Goal: Task Accomplishment & Management: Manage account settings

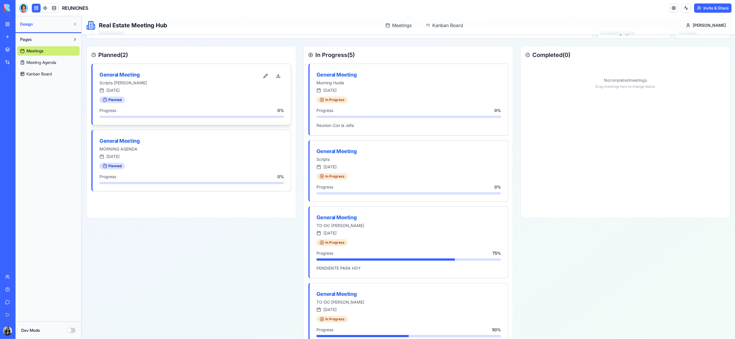
click at [122, 77] on div "General Meeting" at bounding box center [179, 75] width 160 height 8
click at [126, 76] on div "General Meeting" at bounding box center [179, 75] width 160 height 8
click at [265, 78] on button "button" at bounding box center [265, 76] width 11 height 10
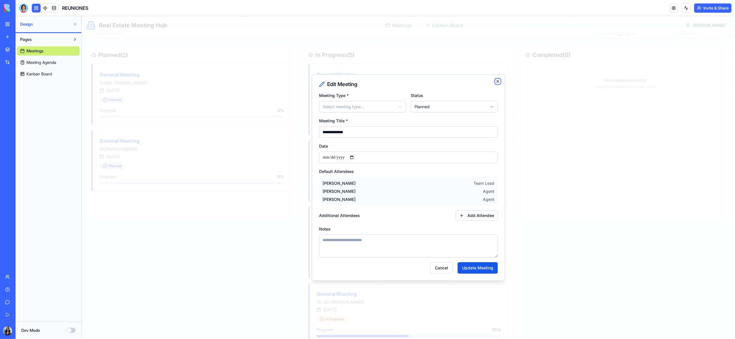
click at [499, 82] on icon "button" at bounding box center [497, 81] width 5 height 5
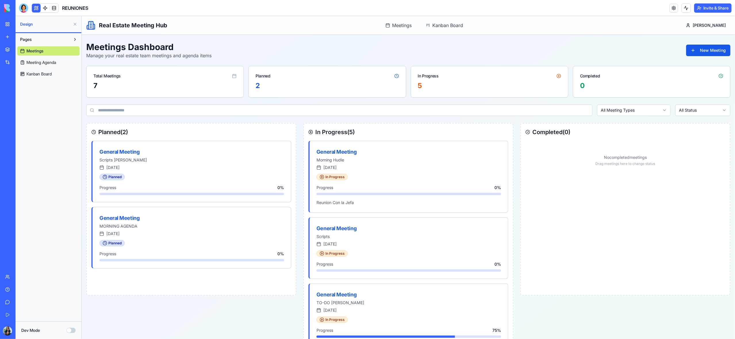
click at [40, 60] on span "Meeting Agenda" at bounding box center [41, 63] width 30 height 6
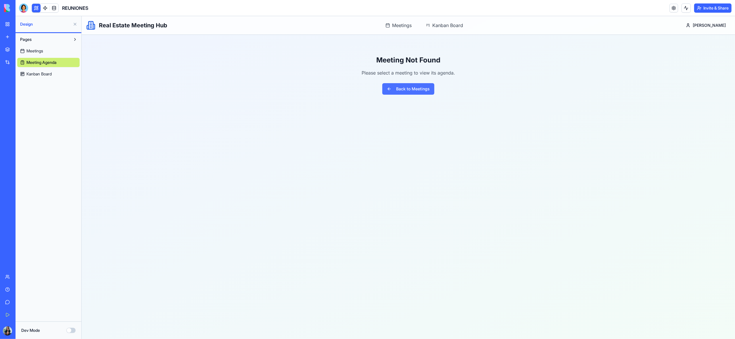
click at [415, 91] on button "Back to Meetings" at bounding box center [408, 88] width 52 height 11
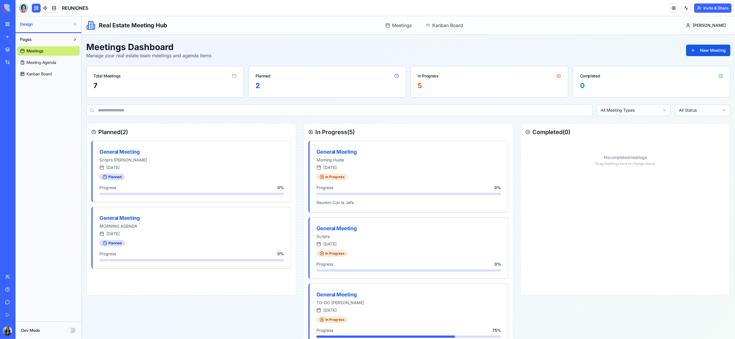
click at [43, 64] on span "Meeting Agenda" at bounding box center [41, 63] width 30 height 6
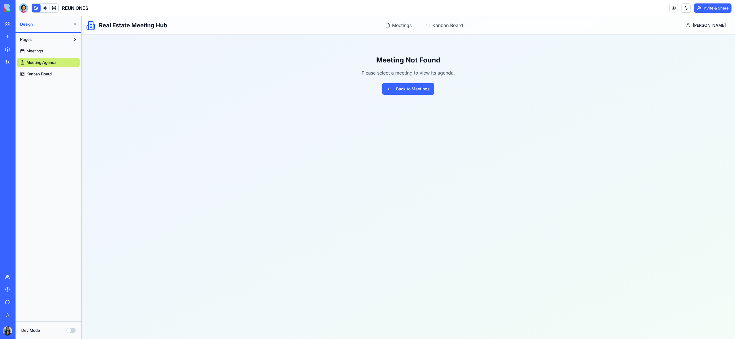
click at [42, 75] on span "Kanban Board" at bounding box center [38, 74] width 25 height 6
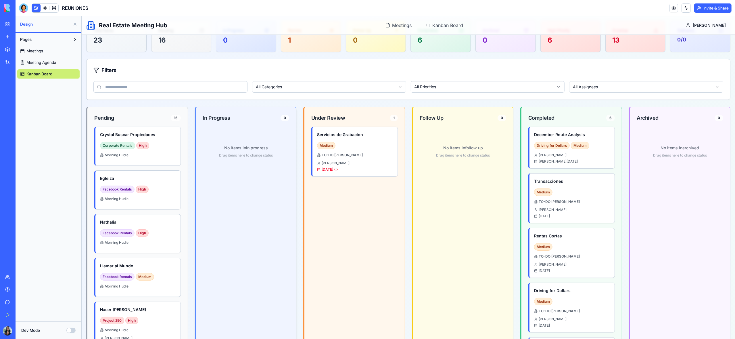
scroll to position [45, 0]
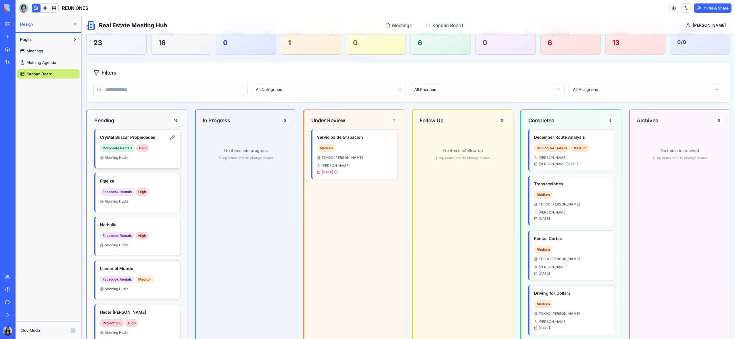
click at [125, 137] on h4 "Crystal Buscar Propiedades" at bounding box center [133, 137] width 67 height 7
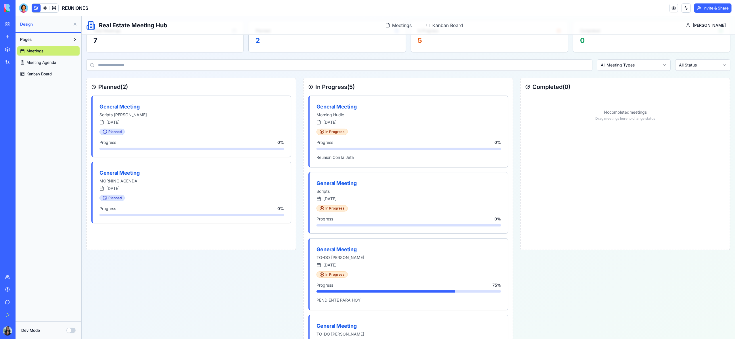
click at [31, 71] on span "Kanban Board" at bounding box center [38, 74] width 25 height 6
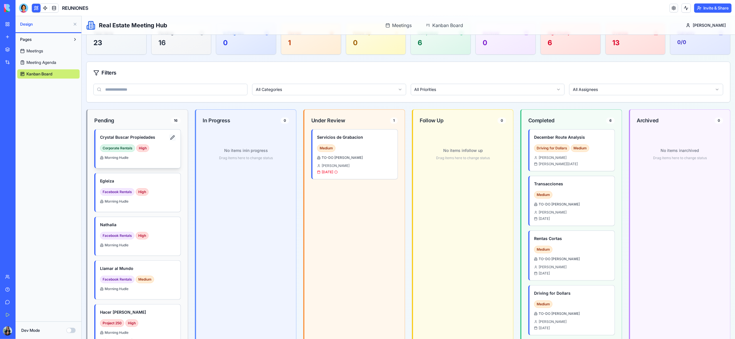
click at [172, 137] on button at bounding box center [172, 137] width 7 height 7
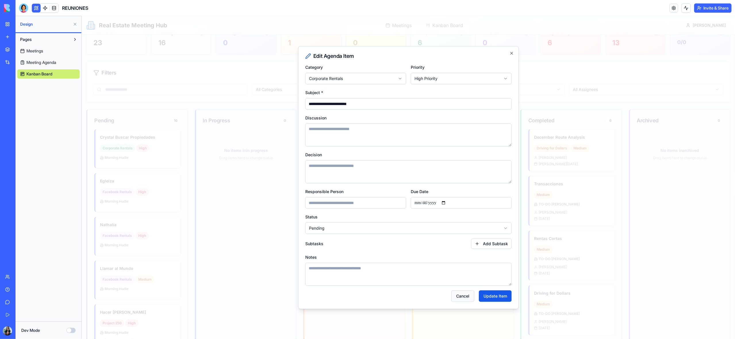
click at [466, 300] on button "Cancel" at bounding box center [462, 295] width 23 height 11
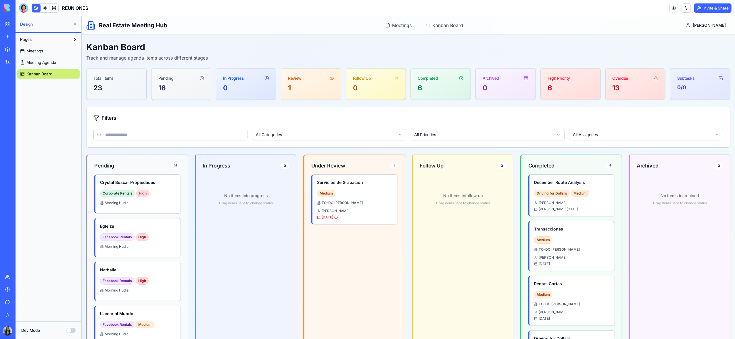
click at [44, 61] on span "Meeting Agenda" at bounding box center [41, 63] width 30 height 6
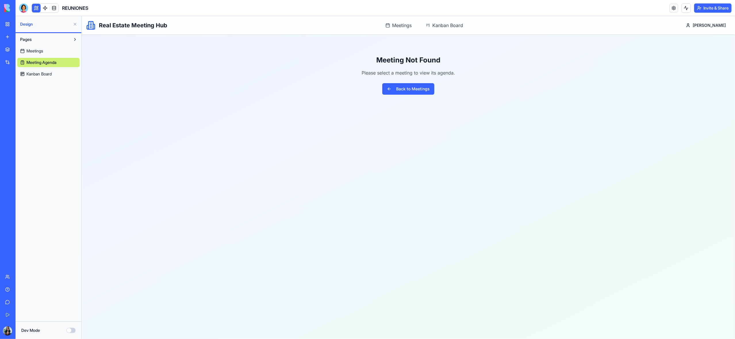
click at [34, 53] on span "Meetings" at bounding box center [34, 51] width 17 height 6
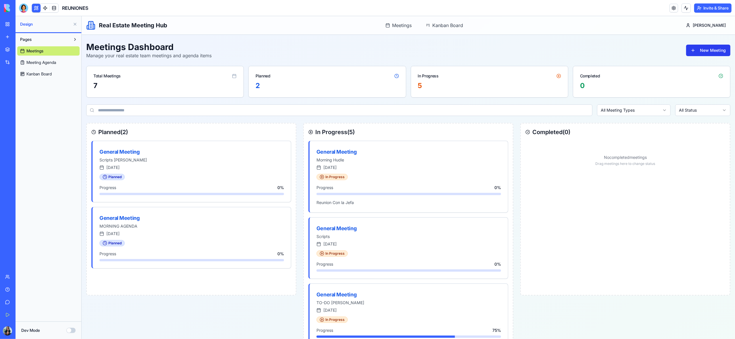
click at [705, 49] on button "New Meeting" at bounding box center [708, 50] width 44 height 11
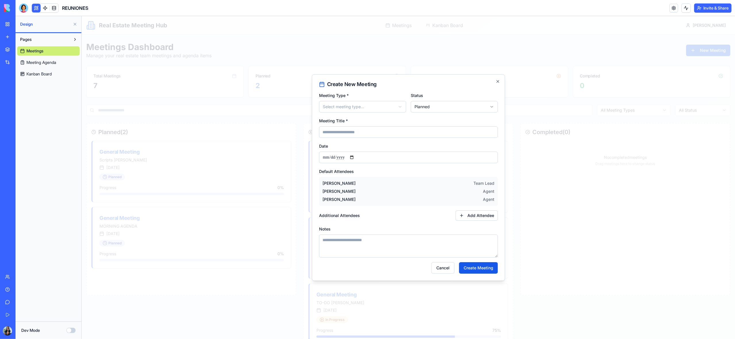
click at [353, 106] on body "**********" at bounding box center [407, 257] width 653 height 483
click at [431, 107] on body "**********" at bounding box center [407, 257] width 653 height 483
click at [348, 134] on input "Meeting Title *" at bounding box center [408, 131] width 179 height 11
type input "**********"
click at [352, 156] on input "Date" at bounding box center [408, 156] width 179 height 11
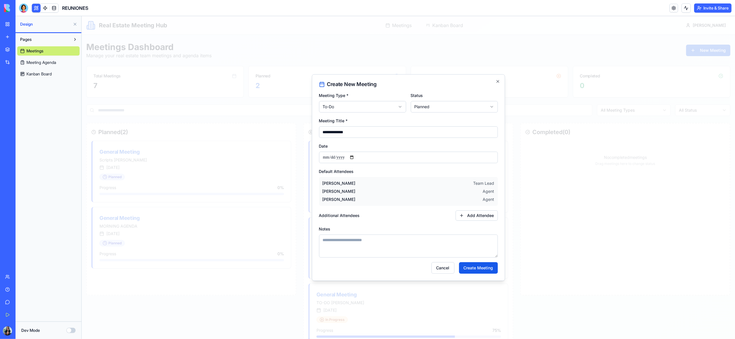
click at [356, 156] on input "Date" at bounding box center [408, 156] width 179 height 11
type input "**********"
click at [346, 183] on span "[PERSON_NAME]" at bounding box center [338, 183] width 33 height 6
drag, startPoint x: 346, startPoint y: 190, endPoint x: 345, endPoint y: 196, distance: 5.8
click at [346, 190] on span "[PERSON_NAME]" at bounding box center [338, 191] width 33 height 6
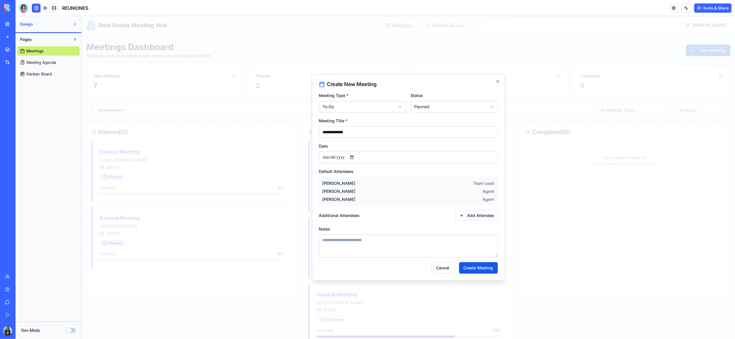
click at [346, 201] on span "[PERSON_NAME]" at bounding box center [338, 199] width 33 height 6
click at [483, 218] on button "Add Attendee" at bounding box center [476, 215] width 42 height 10
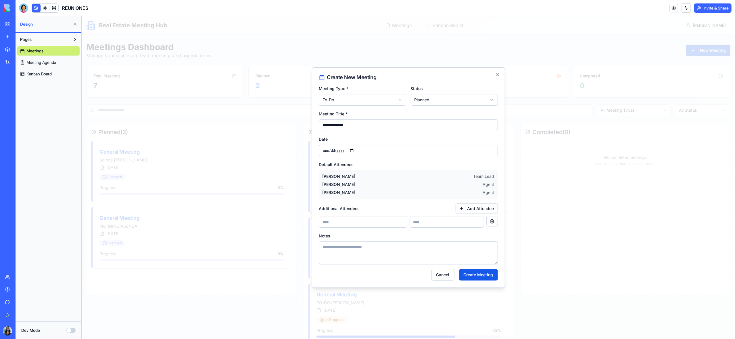
click at [494, 222] on button "button" at bounding box center [491, 221] width 11 height 10
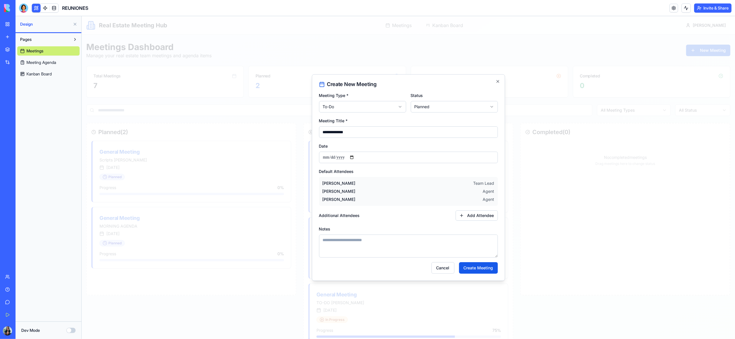
click at [369, 244] on textarea "Notes" at bounding box center [408, 245] width 179 height 23
type textarea "*****"
click at [486, 269] on button "Create Meeting" at bounding box center [478, 267] width 39 height 11
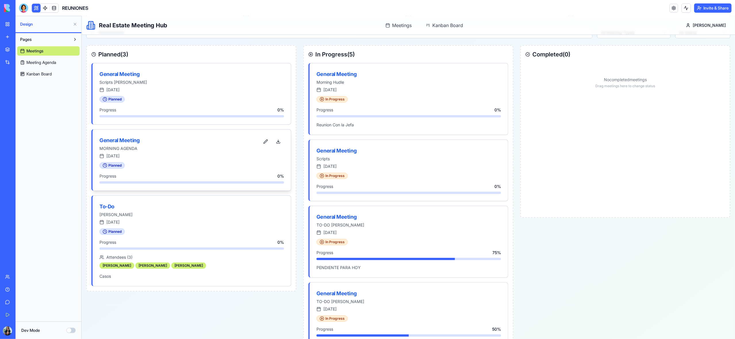
scroll to position [79, 0]
click at [150, 219] on div "[DATE]" at bounding box center [191, 221] width 185 height 6
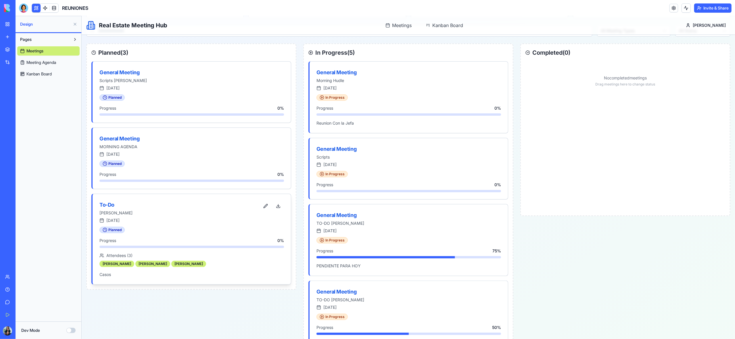
click at [150, 219] on div "[DATE]" at bounding box center [191, 220] width 185 height 6
click at [264, 208] on button "button" at bounding box center [265, 206] width 11 height 10
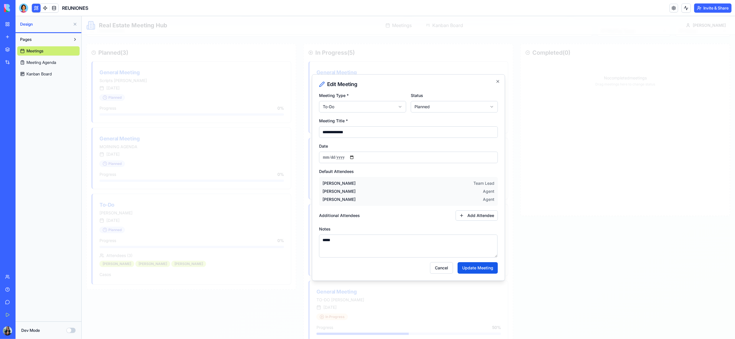
click at [432, 251] on textarea "*****" at bounding box center [408, 245] width 179 height 23
click at [442, 269] on button "Cancel" at bounding box center [441, 267] width 23 height 11
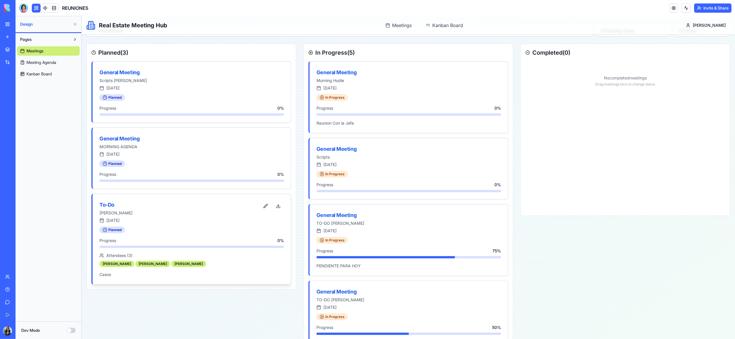
click at [245, 221] on div "[DATE]" at bounding box center [191, 220] width 185 height 6
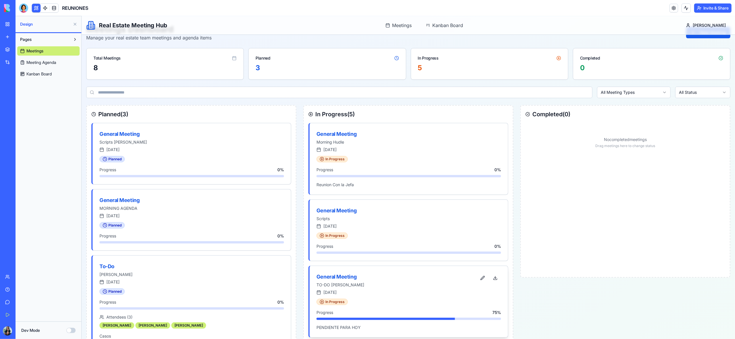
scroll to position [0, 0]
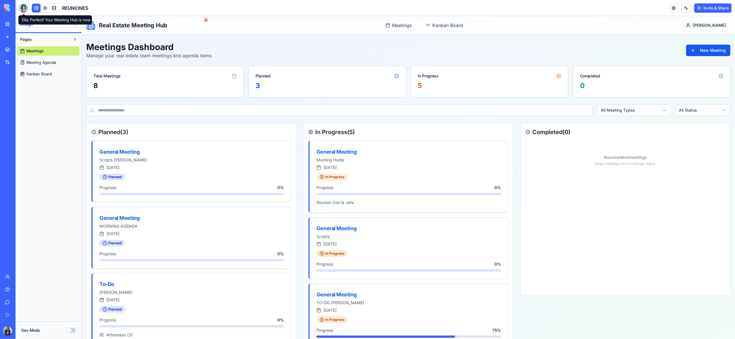
click at [25, 10] on div at bounding box center [23, 7] width 9 height 9
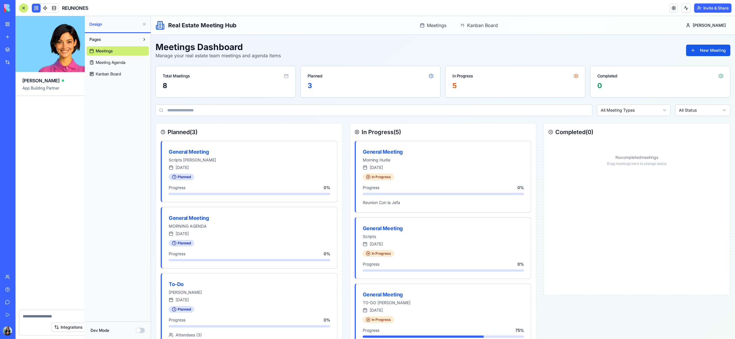
scroll to position [809, 0]
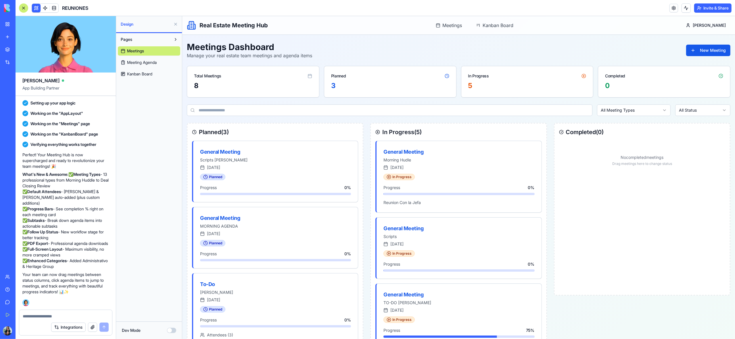
click at [51, 317] on textarea at bounding box center [66, 316] width 86 height 6
click at [256, 154] on div "General Meeting" at bounding box center [263, 152] width 127 height 8
click at [78, 315] on textarea at bounding box center [66, 316] width 86 height 6
type textarea "*"
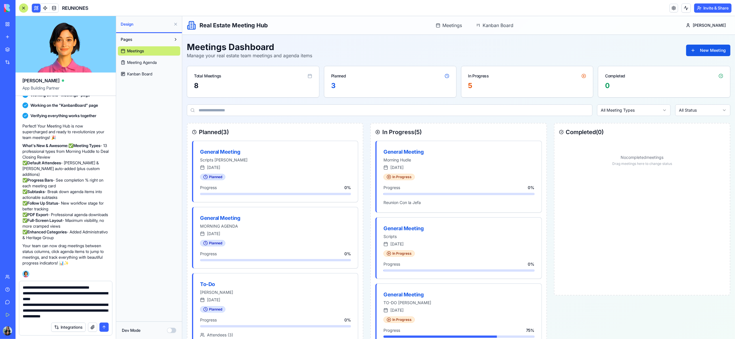
scroll to position [34, 0]
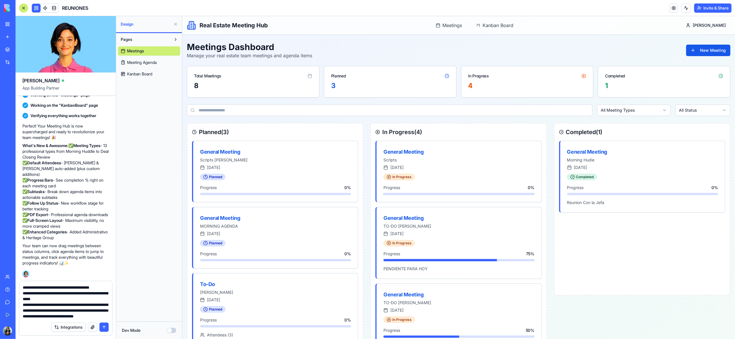
click at [75, 317] on textarea "**********" at bounding box center [66, 301] width 86 height 34
drag, startPoint x: 75, startPoint y: 317, endPoint x: 73, endPoint y: 310, distance: 6.8
click at [49, 298] on textarea "**********" at bounding box center [66, 301] width 86 height 34
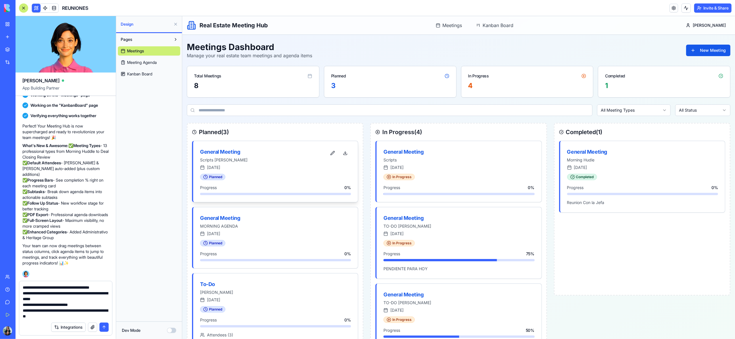
click at [231, 156] on div "General Meeting" at bounding box center [263, 152] width 127 height 8
click at [231, 153] on div "General Meeting" at bounding box center [263, 152] width 127 height 8
click at [333, 154] on button "button" at bounding box center [332, 153] width 11 height 10
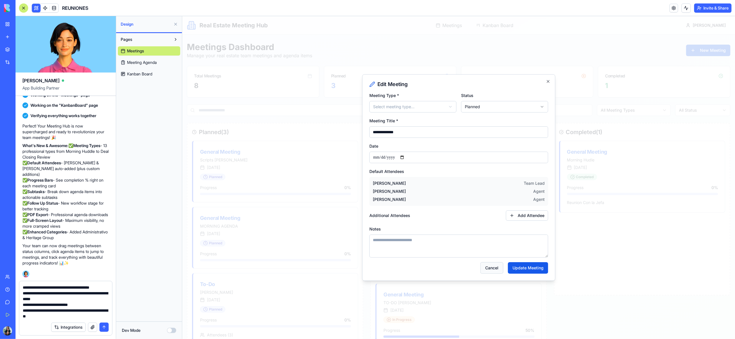
click at [498, 268] on button "Cancel" at bounding box center [491, 267] width 23 height 11
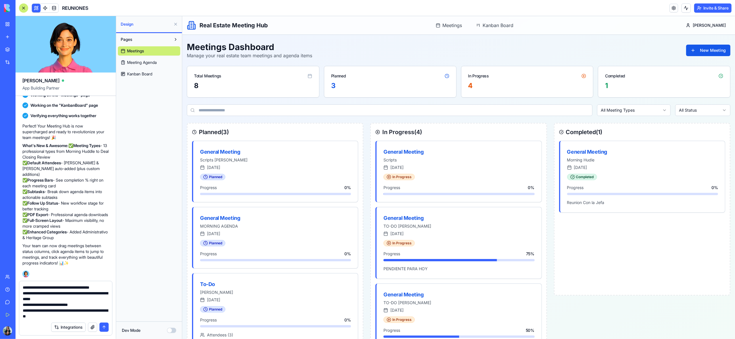
click at [73, 318] on textarea "**********" at bounding box center [66, 301] width 86 height 34
type textarea "**********"
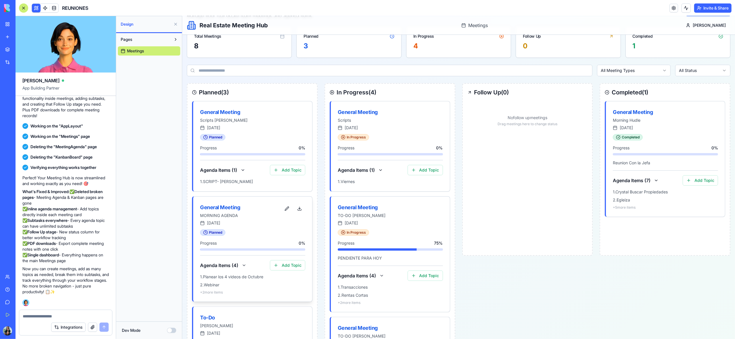
scroll to position [11, 0]
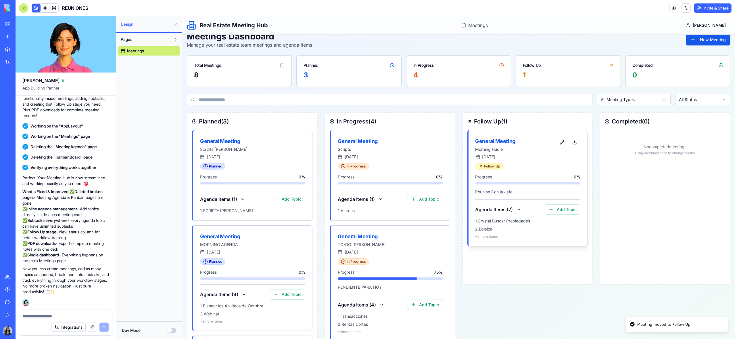
click at [512, 142] on div "General Meeting" at bounding box center [515, 141] width 81 height 8
click at [506, 141] on div "General Meeting" at bounding box center [515, 141] width 81 height 8
click at [517, 210] on button at bounding box center [518, 209] width 7 height 10
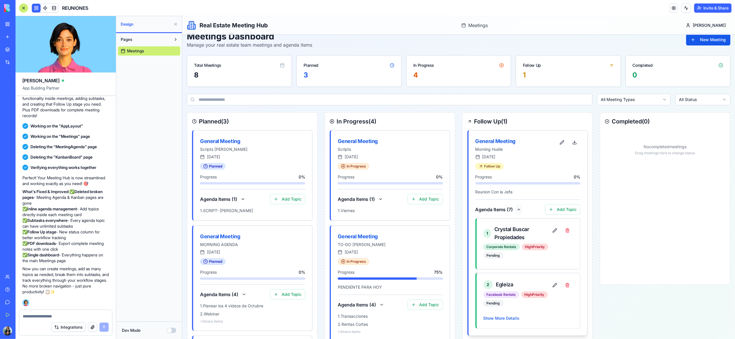
click at [517, 210] on button at bounding box center [518, 209] width 7 height 10
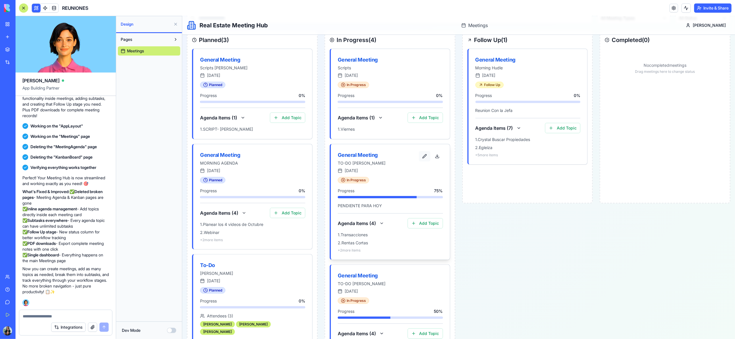
scroll to position [95, 0]
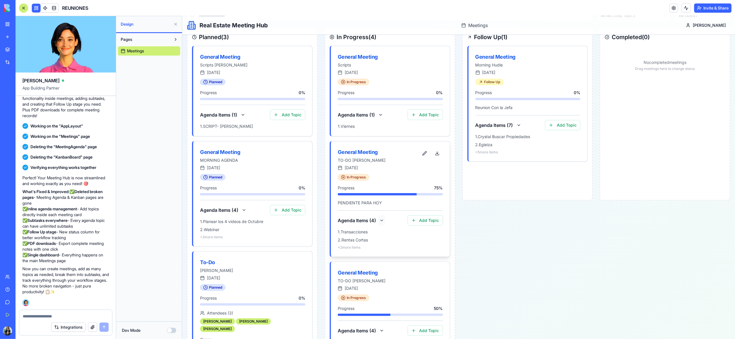
click at [381, 222] on button at bounding box center [381, 220] width 7 height 10
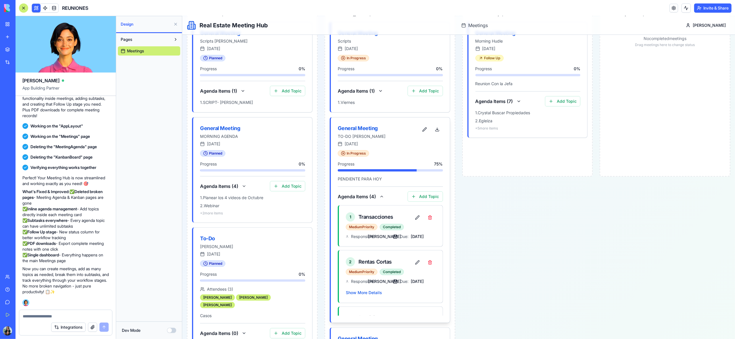
scroll to position [127, 0]
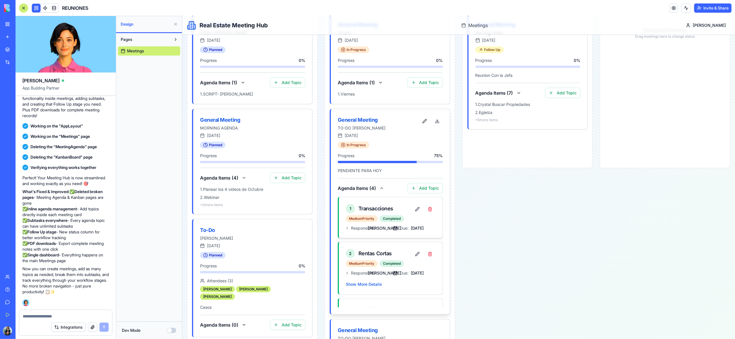
click at [374, 208] on span "Transacciones" at bounding box center [375, 208] width 35 height 8
click at [415, 211] on button at bounding box center [416, 209] width 11 height 10
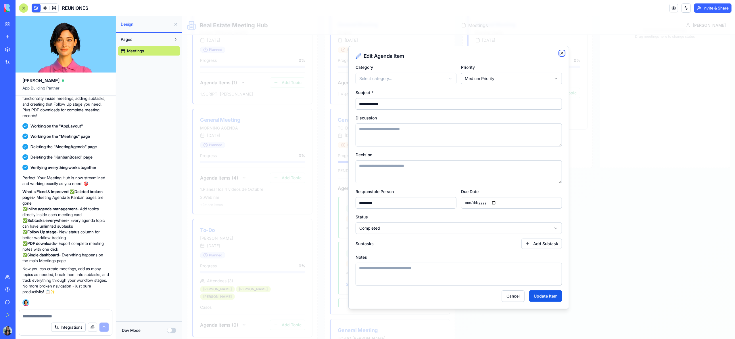
click at [561, 54] on icon "button" at bounding box center [562, 53] width 2 height 2
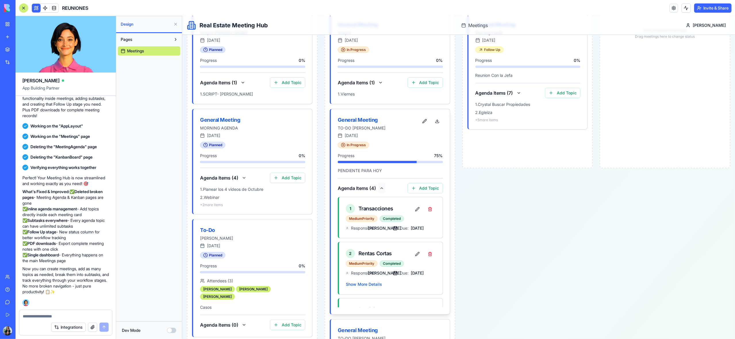
click at [383, 188] on button at bounding box center [381, 188] width 7 height 10
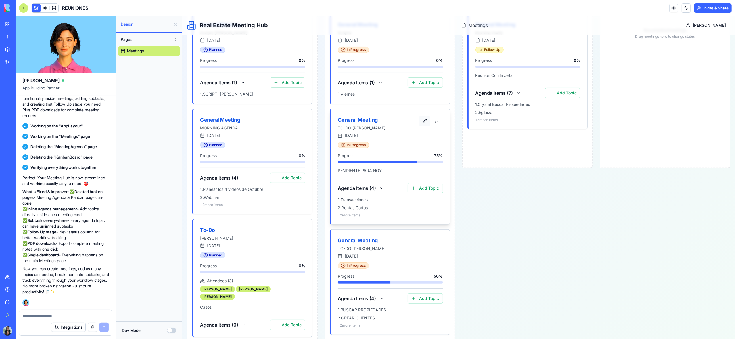
click at [425, 123] on button "button" at bounding box center [424, 121] width 11 height 10
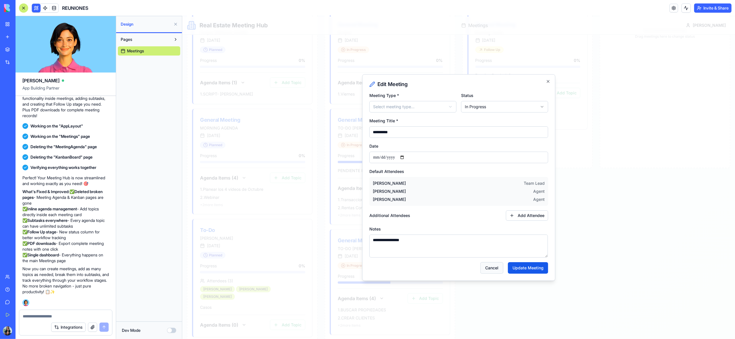
click at [489, 270] on button "Cancel" at bounding box center [491, 267] width 23 height 11
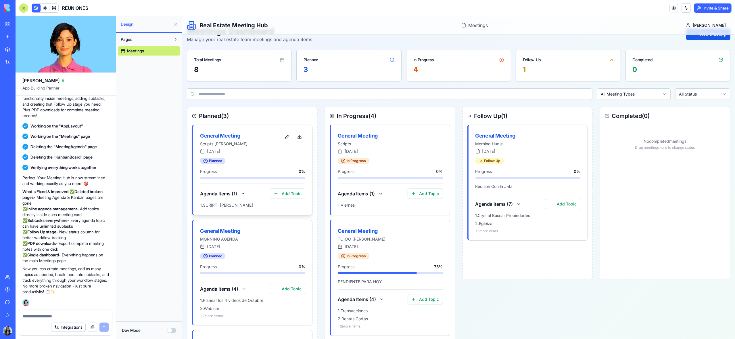
scroll to position [0, 0]
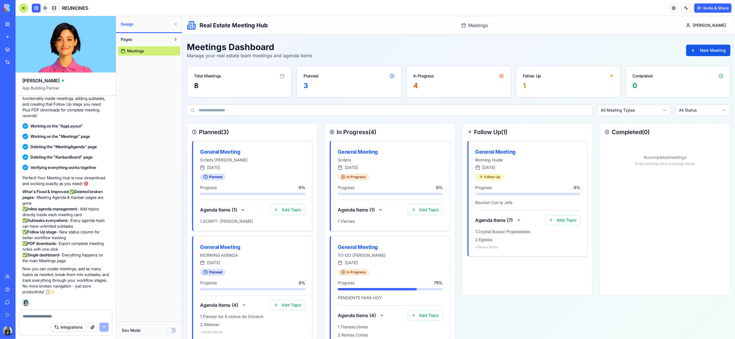
click at [25, 8] on div at bounding box center [23, 7] width 9 height 9
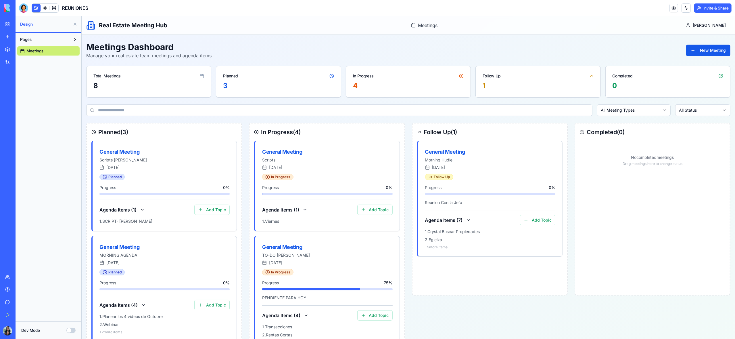
click at [75, 24] on button at bounding box center [74, 24] width 9 height 9
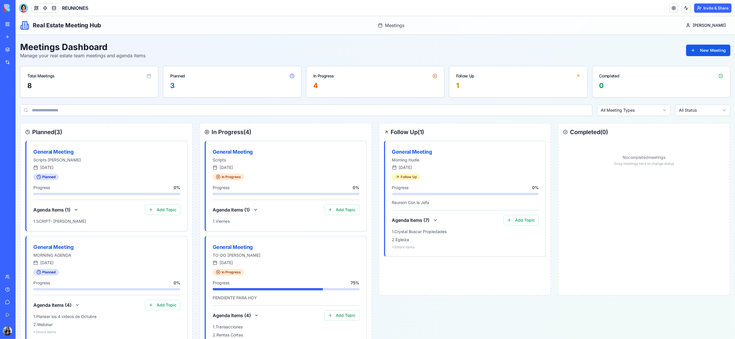
click at [171, 85] on div "3" at bounding box center [232, 85] width 124 height 9
click at [632, 112] on html "Real Estate Meeting Hub Meetings Diana Meetings Meetings Dashboard Manage your …" at bounding box center [376, 292] width 720 height 553
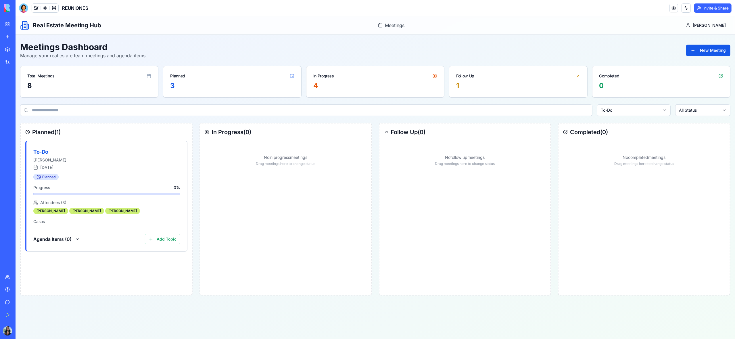
click at [617, 110] on html "Real Estate Meeting Hub Meetings Diana Meetings Meetings Dashboard Manage your …" at bounding box center [376, 177] width 720 height 323
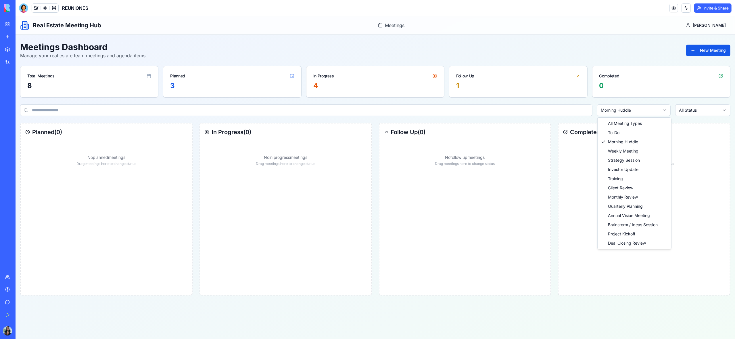
click at [613, 110] on html "Real Estate Meeting Hub Meetings Diana Meetings Meetings Dashboard Manage your …" at bounding box center [376, 177] width 720 height 323
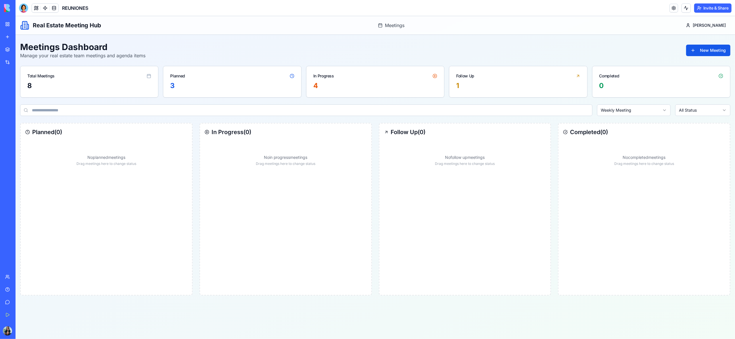
click at [626, 111] on html "Real Estate Meeting Hub Meetings Diana Meetings Meetings Dashboard Manage your …" at bounding box center [376, 177] width 720 height 323
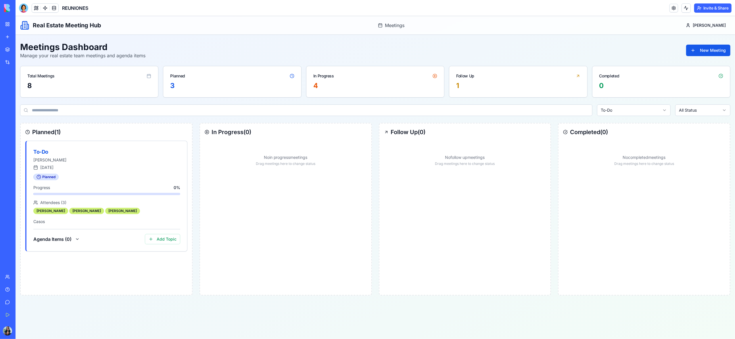
click at [632, 106] on html "Real Estate Meeting Hub Meetings Diana Meetings Meetings Dashboard Manage your …" at bounding box center [376, 177] width 720 height 323
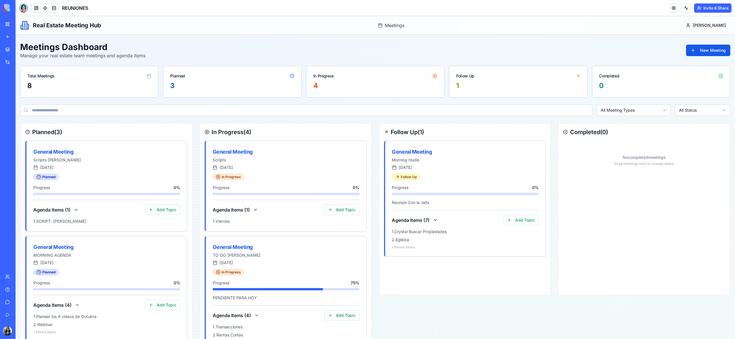
click at [686, 111] on html "Real Estate Meeting Hub Meetings Diana Meetings Meetings Dashboard Manage your …" at bounding box center [376, 292] width 720 height 553
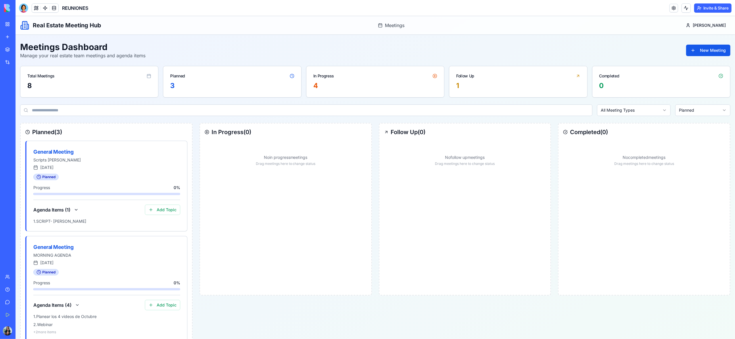
click at [690, 112] on html "Real Estate Meeting Hub Meetings Diana Meetings Meetings Dashboard Manage your …" at bounding box center [376, 242] width 720 height 452
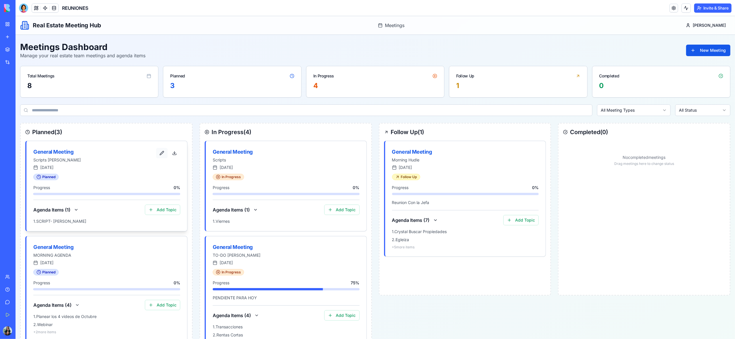
click at [162, 154] on button "button" at bounding box center [161, 153] width 11 height 10
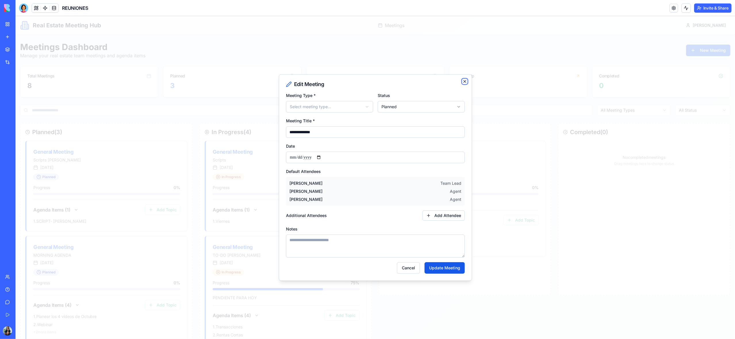
click at [465, 82] on icon "button" at bounding box center [465, 81] width 5 height 5
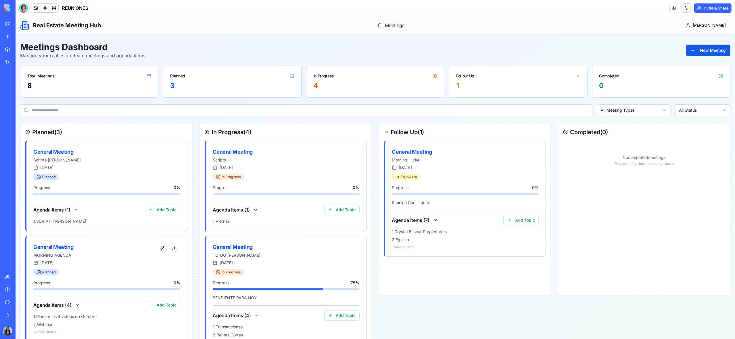
click at [66, 247] on div "General Meeting" at bounding box center [94, 247] width 123 height 8
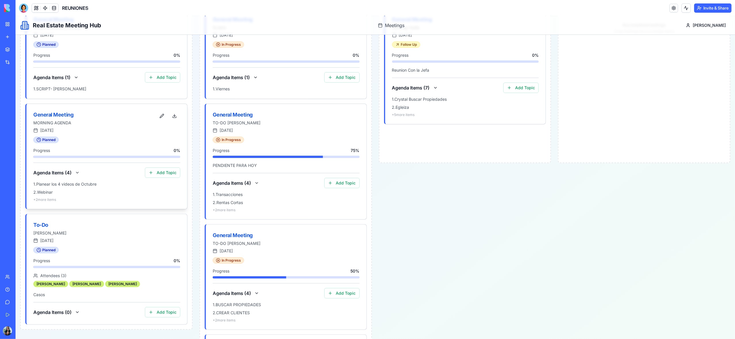
scroll to position [143, 0]
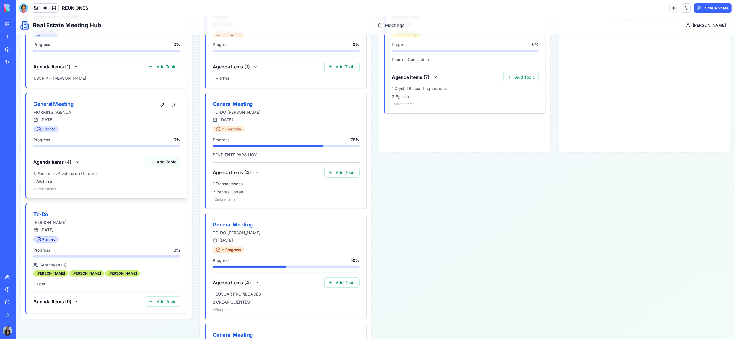
click at [167, 164] on button "Add Topic" at bounding box center [162, 162] width 35 height 10
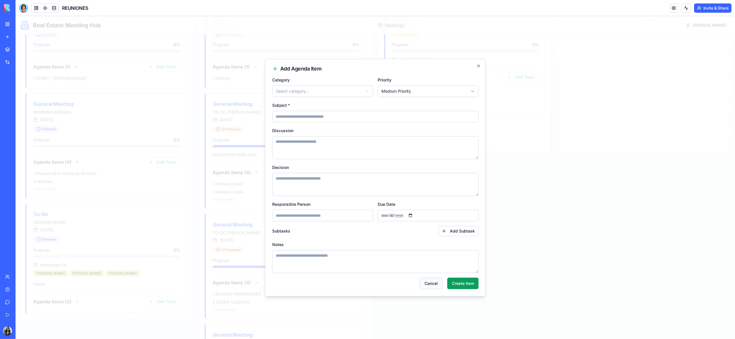
click at [429, 286] on button "Cancel" at bounding box center [431, 282] width 23 height 11
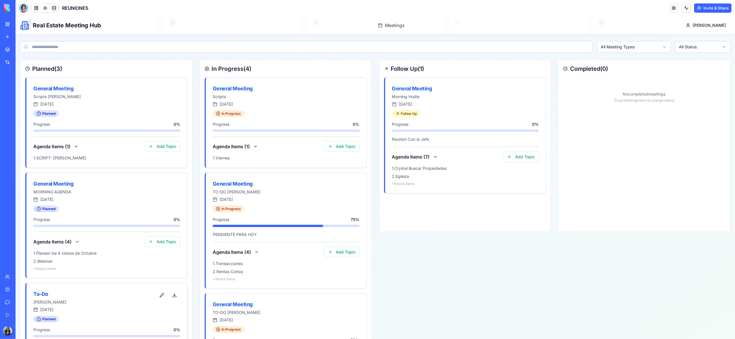
scroll to position [0, 0]
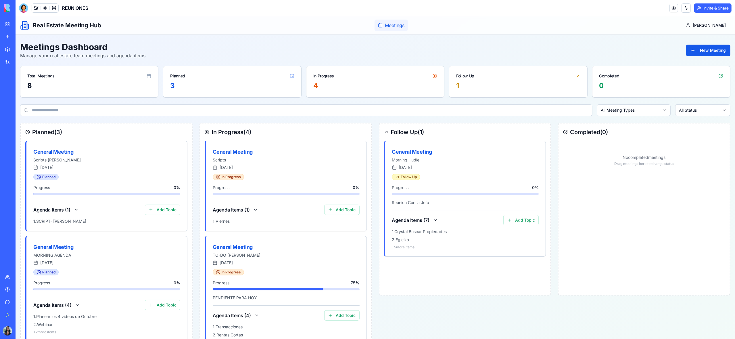
click at [404, 26] on span "Meetings" at bounding box center [395, 25] width 20 height 7
click at [39, 9] on span at bounding box center [45, 8] width 16 height 16
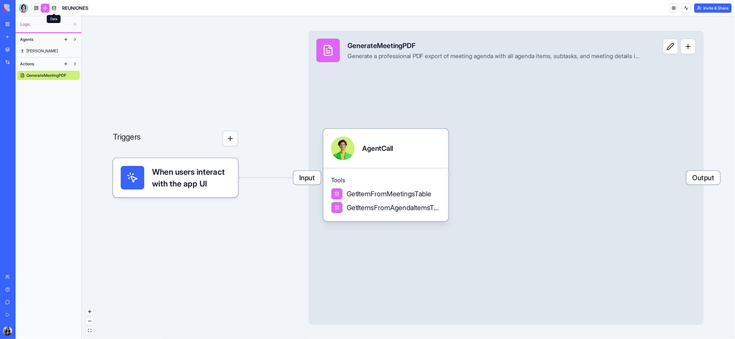
click at [55, 6] on span at bounding box center [54, 8] width 16 height 16
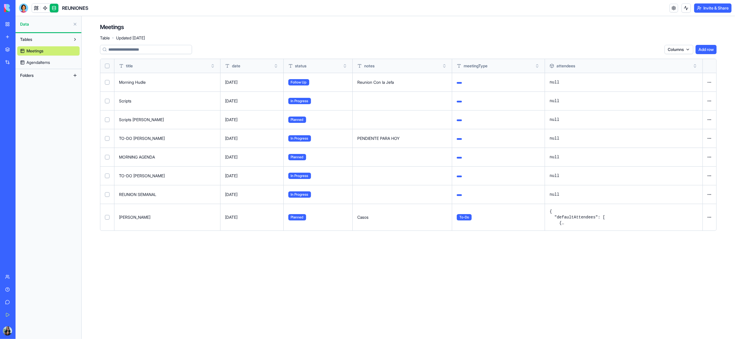
click at [41, 60] on span "AgendaItems" at bounding box center [38, 63] width 24 height 6
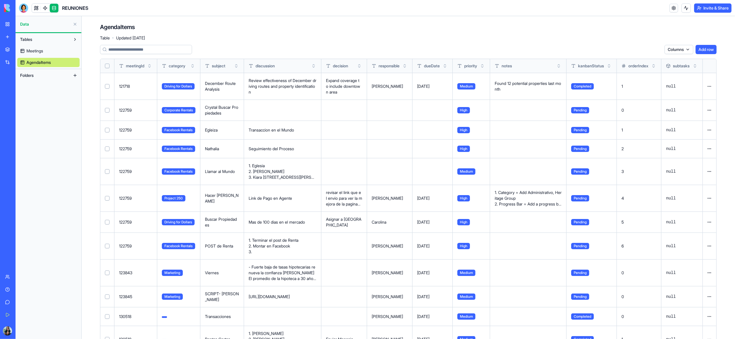
click at [41, 52] on span "Meetings" at bounding box center [34, 51] width 17 height 6
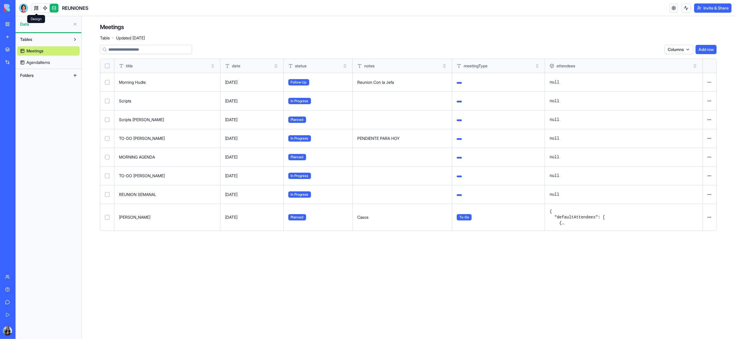
click at [35, 8] on link at bounding box center [36, 8] width 9 height 9
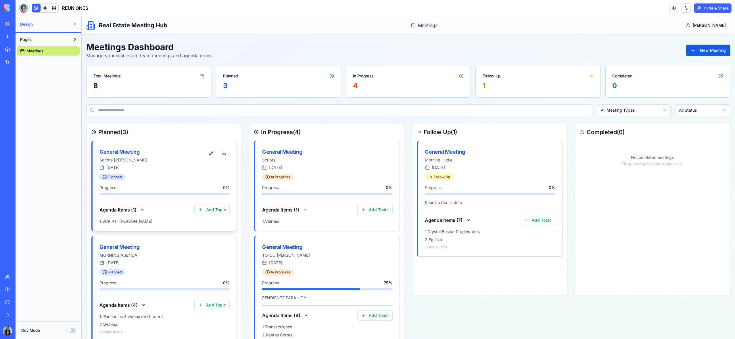
click at [124, 154] on div "General Meeting" at bounding box center [152, 152] width 106 height 8
click at [223, 154] on button at bounding box center [223, 153] width 11 height 10
click at [124, 152] on div "General Meeting" at bounding box center [152, 152] width 106 height 8
click at [210, 154] on button "button" at bounding box center [210, 153] width 11 height 10
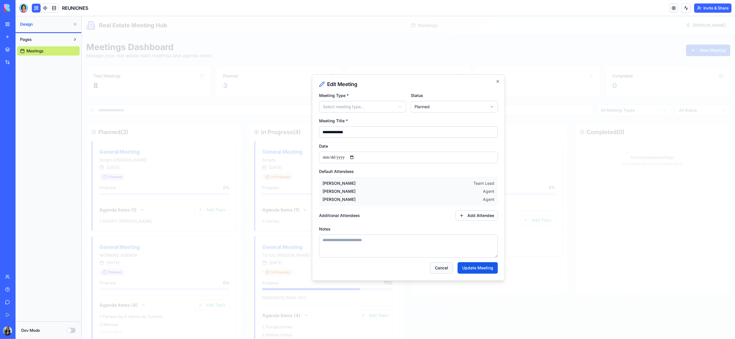
click at [441, 269] on button "Cancel" at bounding box center [441, 267] width 23 height 11
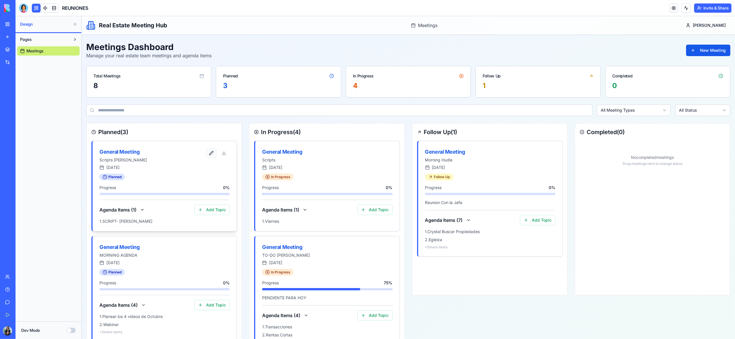
click at [213, 152] on button "button" at bounding box center [210, 153] width 11 height 10
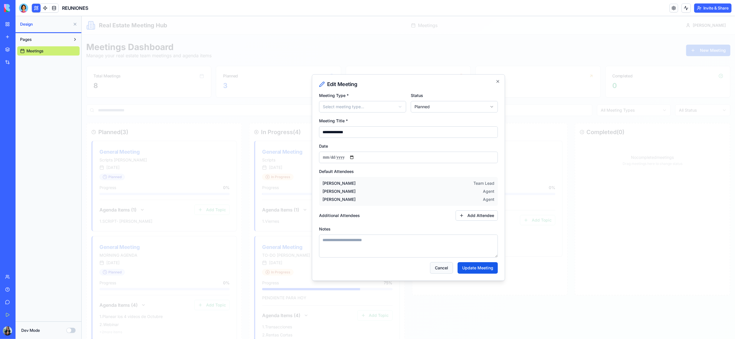
click at [449, 268] on button "Cancel" at bounding box center [441, 267] width 23 height 11
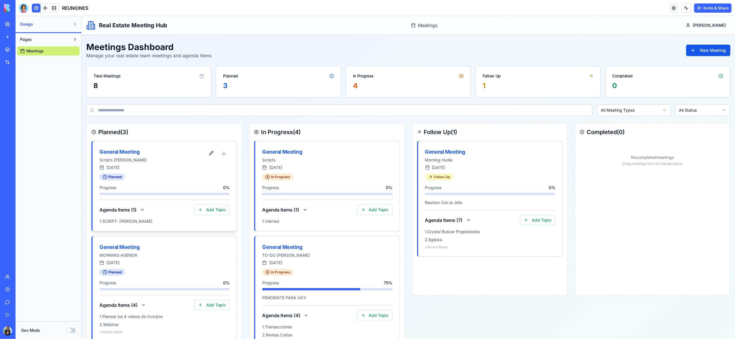
click at [225, 153] on div at bounding box center [217, 153] width 24 height 10
click at [24, 8] on div at bounding box center [23, 7] width 9 height 9
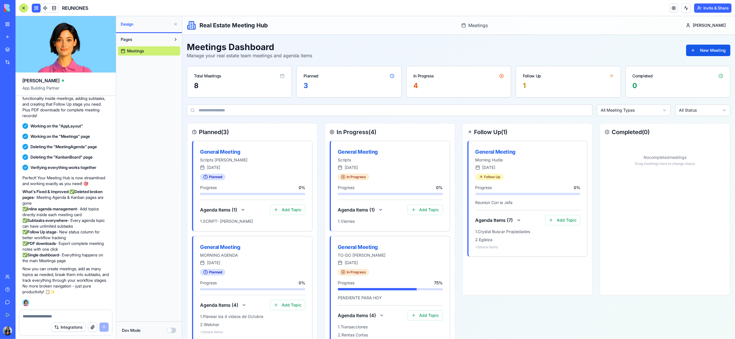
click at [42, 316] on textarea at bounding box center [66, 316] width 86 height 6
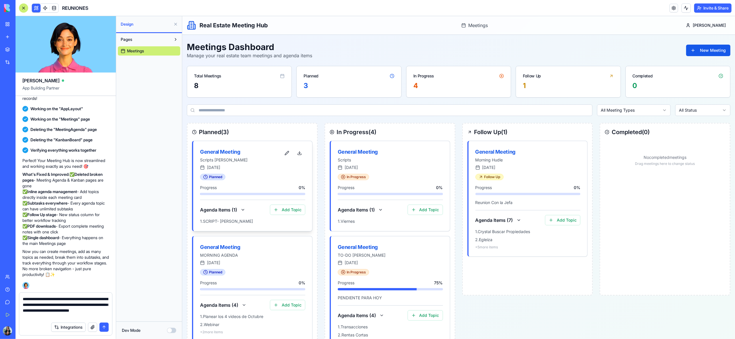
click at [221, 150] on div "General Meeting" at bounding box center [240, 152] width 81 height 8
click at [287, 154] on button "button" at bounding box center [286, 153] width 11 height 10
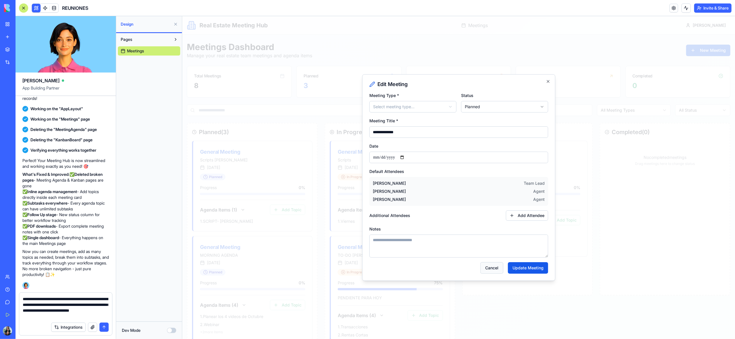
click at [494, 268] on button "Cancel" at bounding box center [491, 267] width 23 height 11
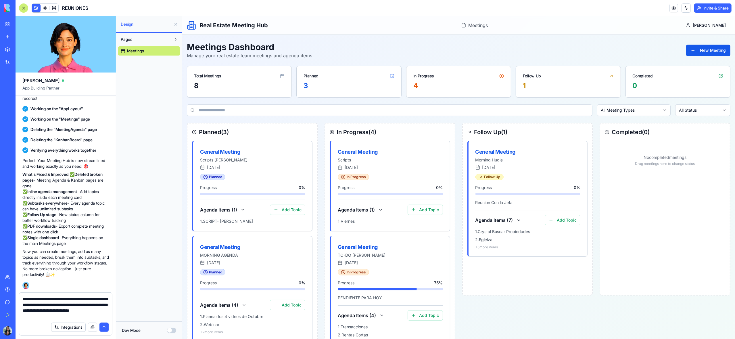
click at [81, 317] on textarea "**********" at bounding box center [66, 307] width 86 height 23
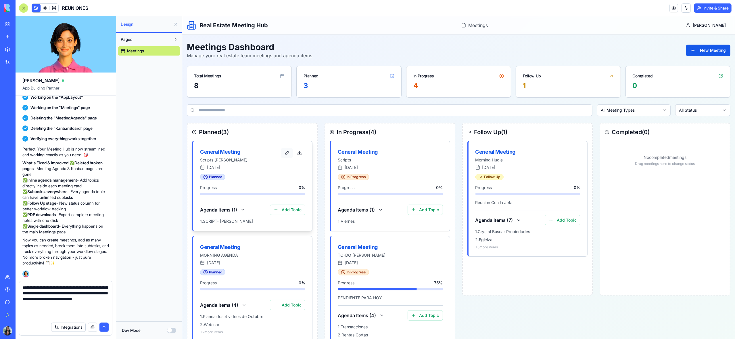
click at [285, 154] on button "button" at bounding box center [286, 153] width 11 height 10
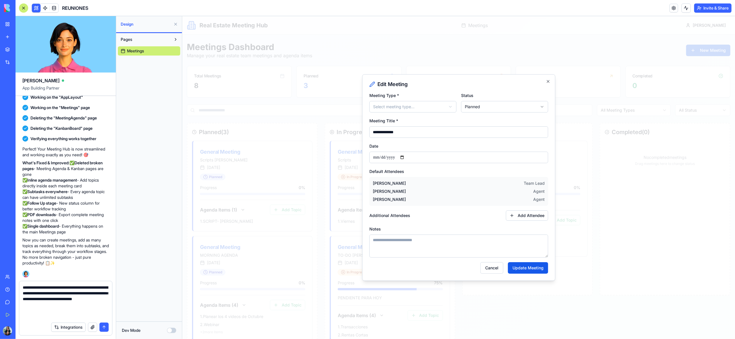
click at [54, 312] on textarea "**********" at bounding box center [66, 301] width 86 height 34
click at [64, 307] on textarea "**********" at bounding box center [66, 301] width 86 height 34
click at [72, 318] on textarea "**********" at bounding box center [66, 301] width 86 height 34
click at [488, 270] on button "Cancel" at bounding box center [491, 267] width 23 height 11
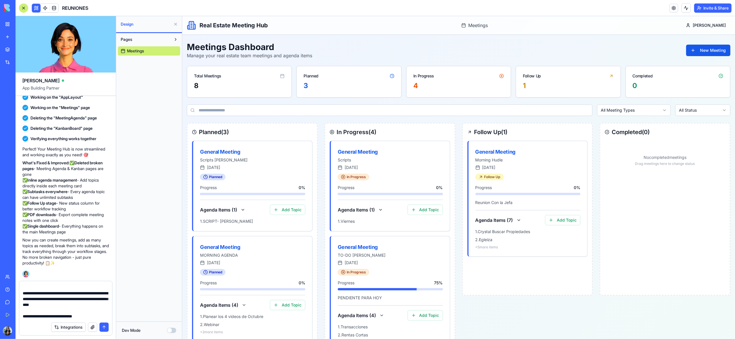
click at [232, 82] on div "8" at bounding box center [239, 85] width 91 height 9
click at [325, 80] on div "Planned" at bounding box center [348, 73] width 104 height 15
drag, startPoint x: 450, startPoint y: 87, endPoint x: 455, endPoint y: 86, distance: 5.6
click at [450, 87] on div "4" at bounding box center [458, 85] width 91 height 9
click at [571, 83] on div "1" at bounding box center [568, 85] width 91 height 9
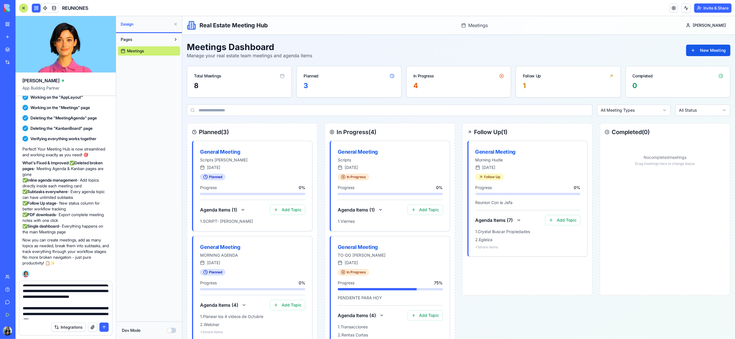
scroll to position [0, 0]
click at [76, 306] on textarea "**********" at bounding box center [66, 301] width 86 height 34
type textarea "**********"
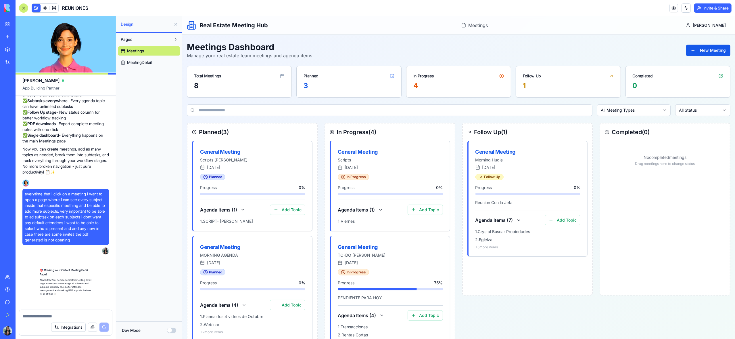
scroll to position [1302, 0]
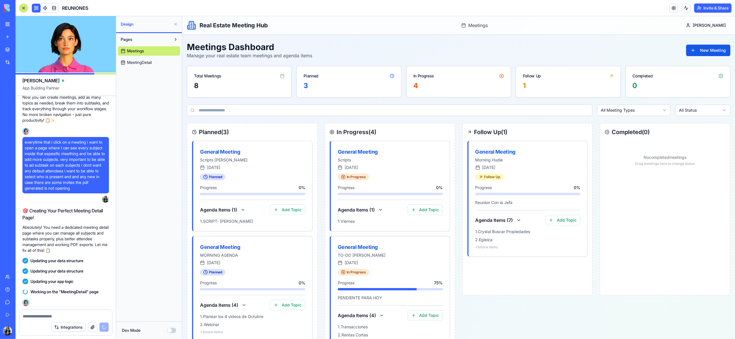
click at [149, 62] on span "MeetingDetail" at bounding box center [139, 63] width 25 height 6
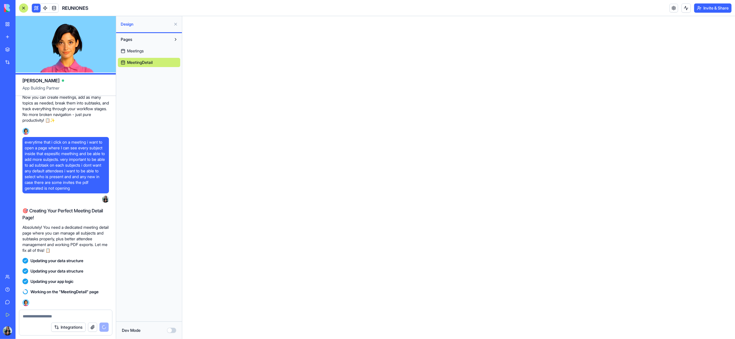
click at [138, 51] on span "Meetings" at bounding box center [135, 51] width 17 height 6
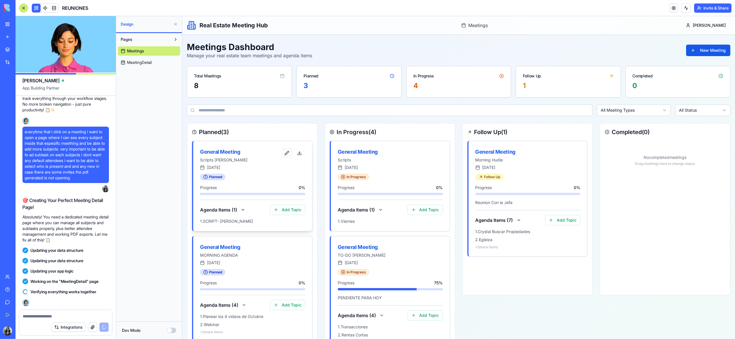
click at [285, 154] on button "button" at bounding box center [286, 153] width 11 height 10
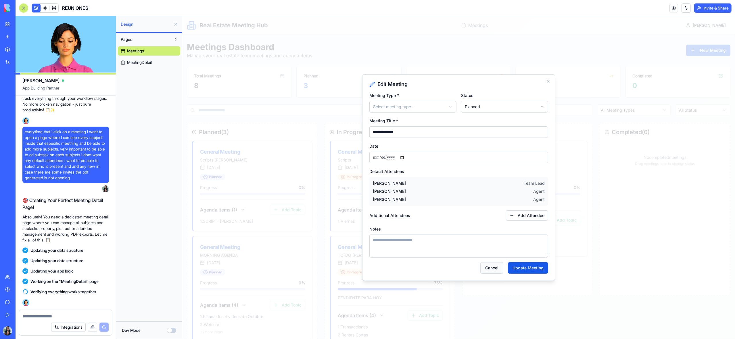
click at [493, 269] on button "Cancel" at bounding box center [491, 267] width 23 height 11
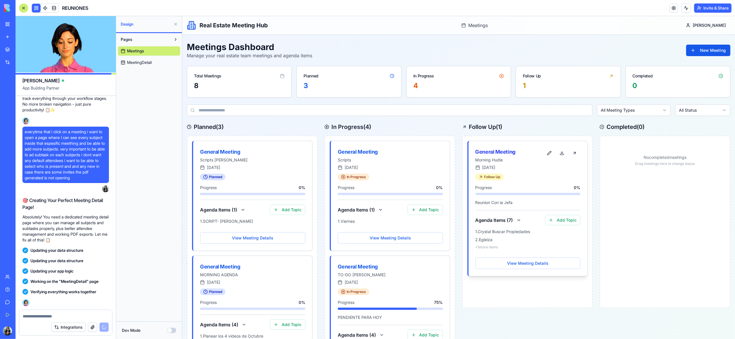
scroll to position [1448, 0]
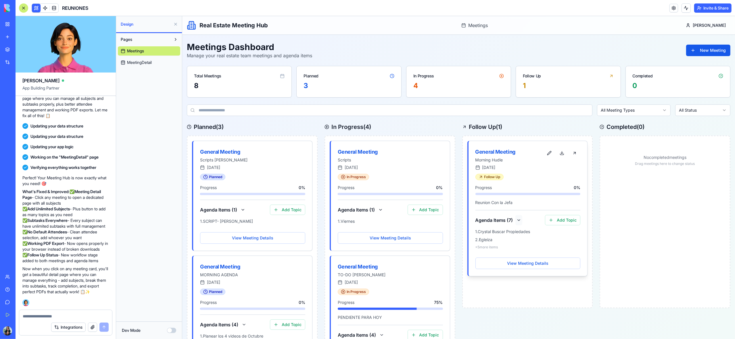
click at [516, 217] on button at bounding box center [518, 220] width 7 height 10
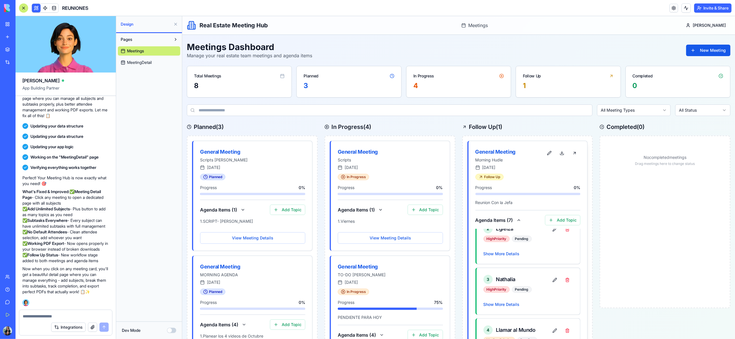
scroll to position [92, 0]
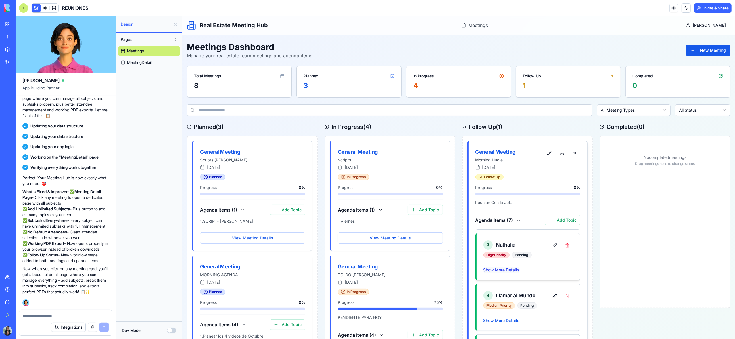
click at [511, 272] on button "Show More Details" at bounding box center [501, 270] width 36 height 6
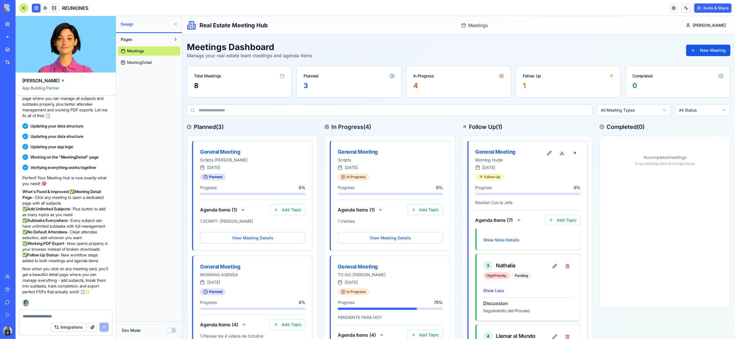
click at [497, 292] on button "Show Less" at bounding box center [493, 290] width 21 height 6
click at [300, 154] on button at bounding box center [299, 153] width 11 height 10
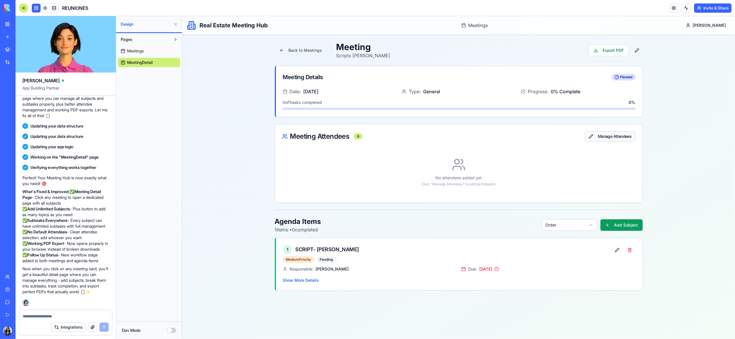
click at [613, 138] on button "Manage Attendees" at bounding box center [610, 136] width 50 height 10
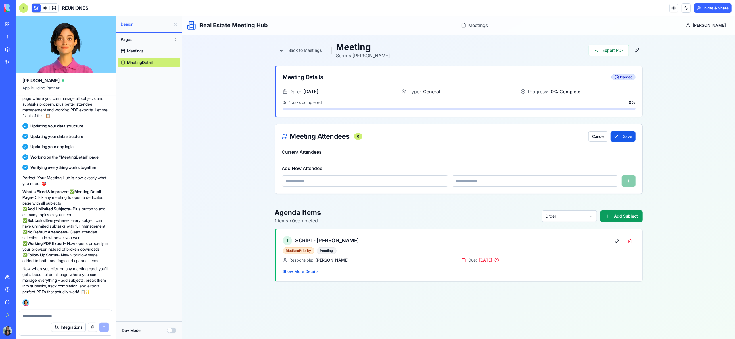
click at [420, 183] on input at bounding box center [365, 180] width 166 height 11
click at [489, 180] on input at bounding box center [535, 180] width 166 height 11
click at [631, 180] on div at bounding box center [459, 180] width 354 height 11
click at [599, 137] on button "Cancel" at bounding box center [598, 136] width 20 height 10
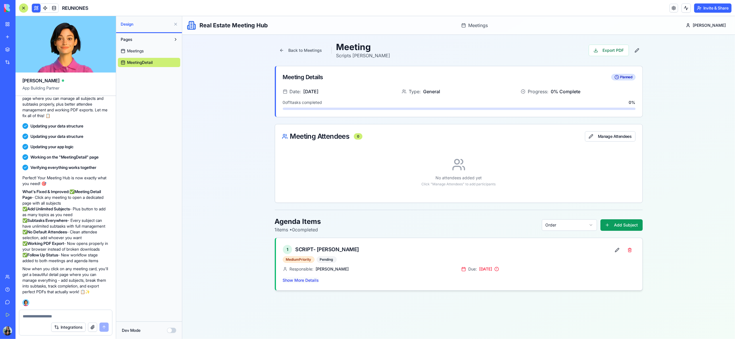
click at [308, 282] on button "Show More Details" at bounding box center [301, 280] width 36 height 6
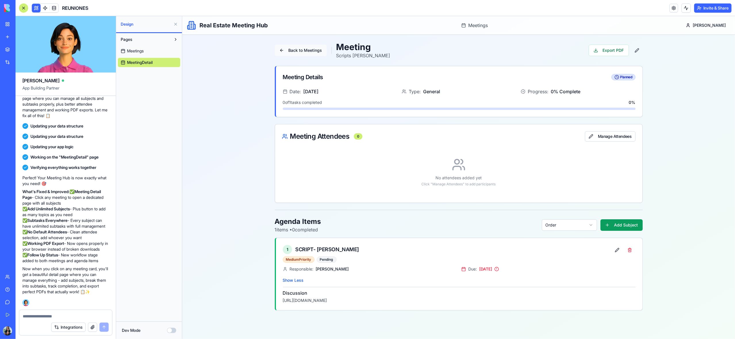
click at [299, 51] on button "Back to Meetings" at bounding box center [301, 50] width 52 height 11
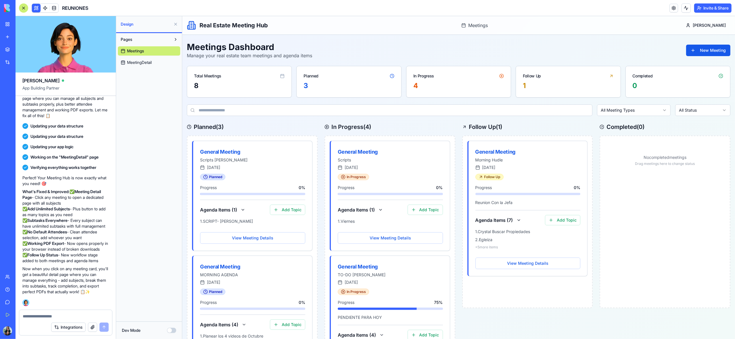
click at [137, 64] on span "MeetingDetail" at bounding box center [139, 63] width 25 height 6
click at [155, 63] on link "MeetingDetail" at bounding box center [149, 62] width 62 height 9
click at [136, 62] on span "MeetingDetail" at bounding box center [139, 63] width 25 height 6
click at [273, 154] on button "button" at bounding box center [273, 153] width 11 height 10
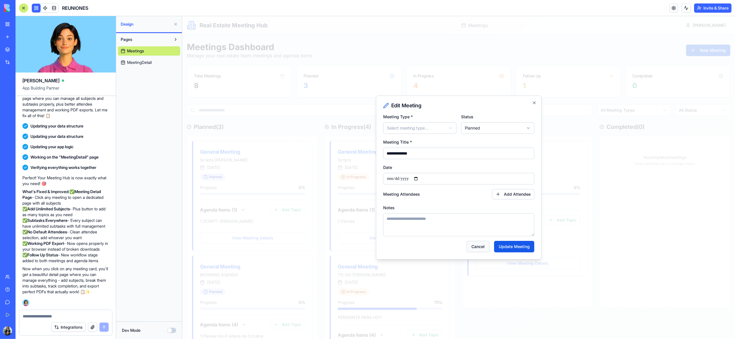
click at [477, 247] on button "Cancel" at bounding box center [477, 246] width 23 height 11
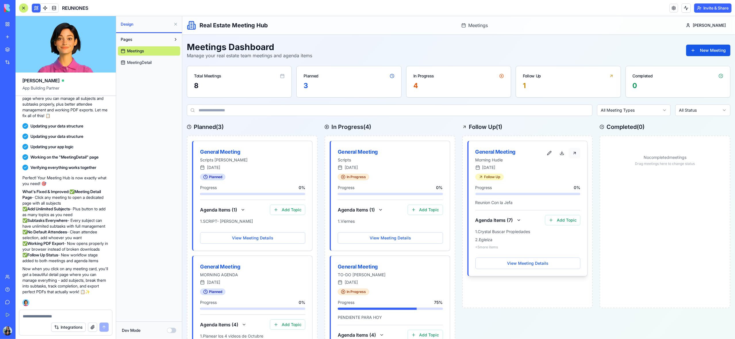
click at [575, 154] on button at bounding box center [574, 153] width 11 height 10
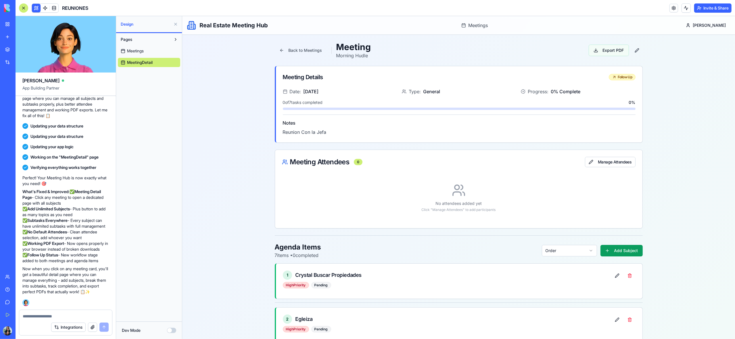
click at [606, 51] on button "Export PDF" at bounding box center [608, 50] width 40 height 11
click at [137, 51] on span "Meetings" at bounding box center [135, 51] width 17 height 6
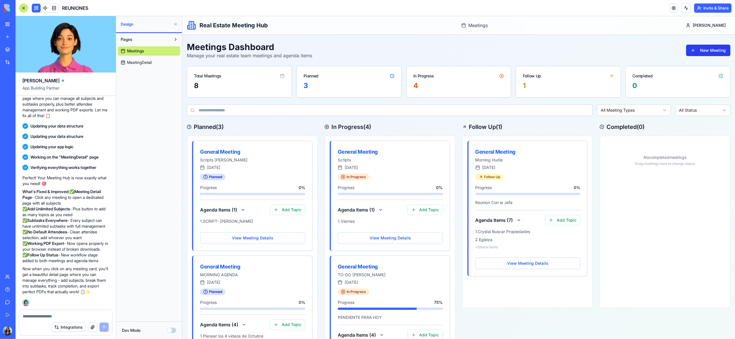
click at [695, 51] on button "New Meeting" at bounding box center [708, 50] width 44 height 11
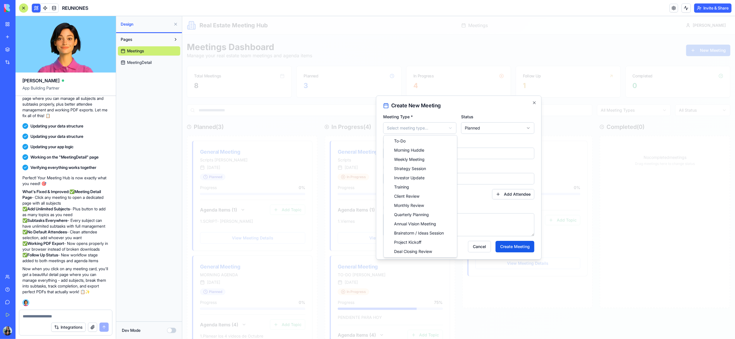
click at [435, 129] on body "Real Estate Meeting Hub Meetings Diana Meetings Meetings Dashboard Manage your …" at bounding box center [458, 331] width 553 height 631
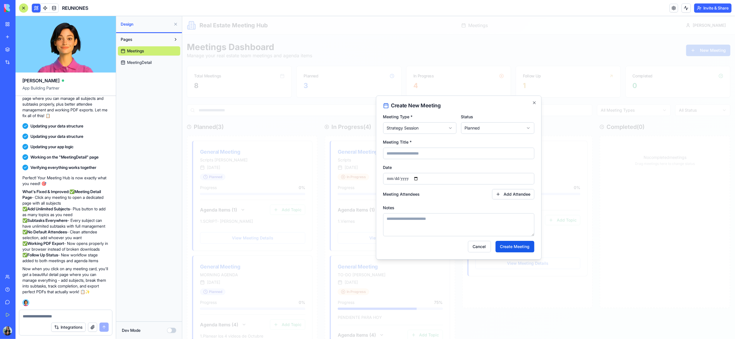
click at [435, 154] on input "Meeting Title *" at bounding box center [458, 152] width 151 height 11
type input "**********"
click at [423, 178] on input "Date" at bounding box center [458, 178] width 151 height 11
click at [421, 179] on input "Date" at bounding box center [458, 178] width 151 height 11
type input "**********"
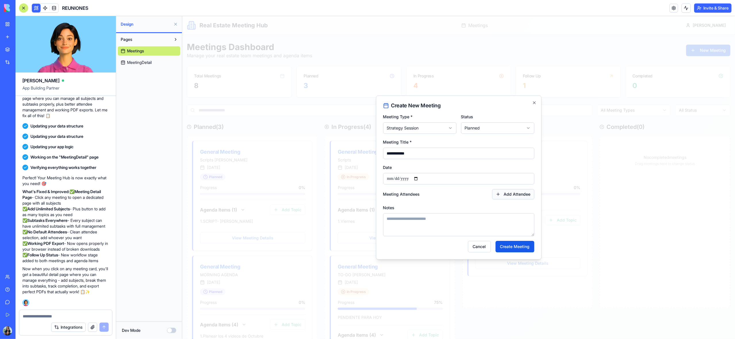
click at [504, 196] on button "Add Attendee" at bounding box center [513, 194] width 42 height 10
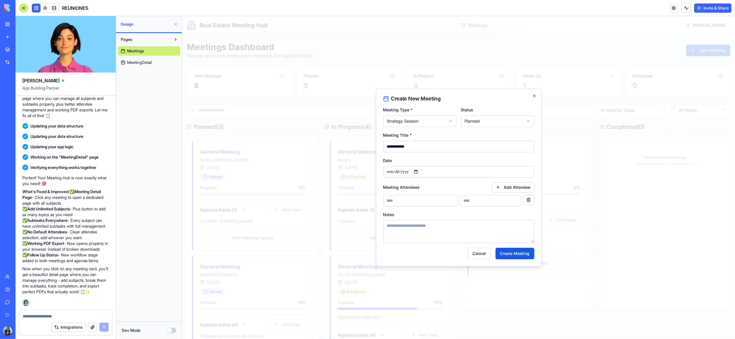
click at [440, 202] on input at bounding box center [420, 200] width 74 height 11
type input "**********"
click at [480, 203] on input at bounding box center [490, 200] width 61 height 11
click at [508, 187] on button "Add Attendee" at bounding box center [513, 187] width 42 height 10
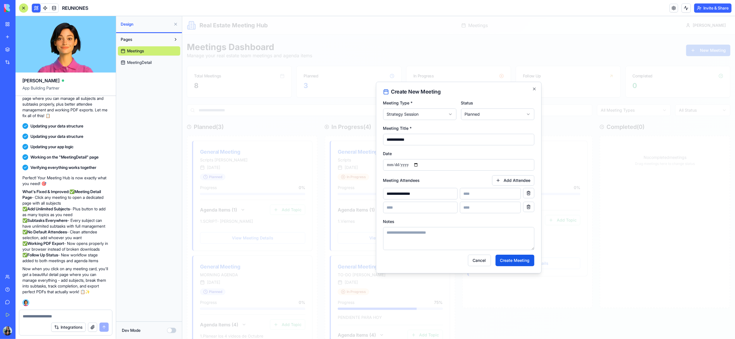
click at [437, 206] on input at bounding box center [420, 207] width 74 height 11
type input "**********"
click at [510, 183] on button "Add Attendee" at bounding box center [513, 180] width 42 height 10
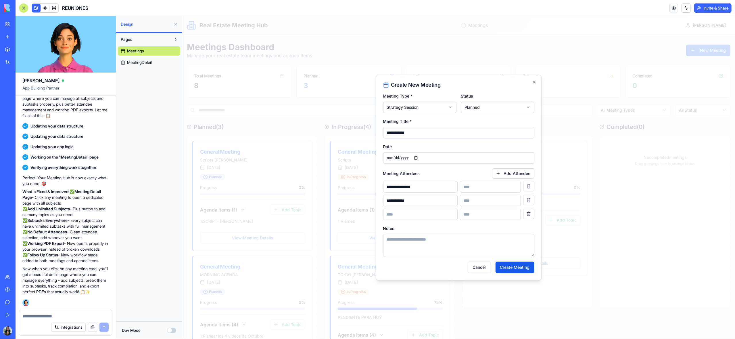
click at [439, 215] on input at bounding box center [420, 213] width 74 height 11
type input "**********"
click at [514, 269] on button "Create Meeting" at bounding box center [514, 266] width 39 height 11
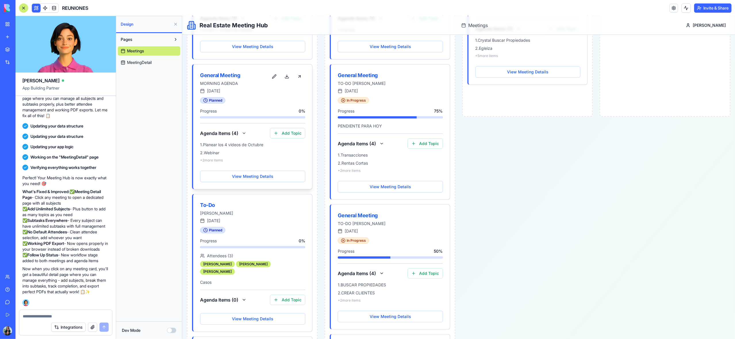
scroll to position [315, 0]
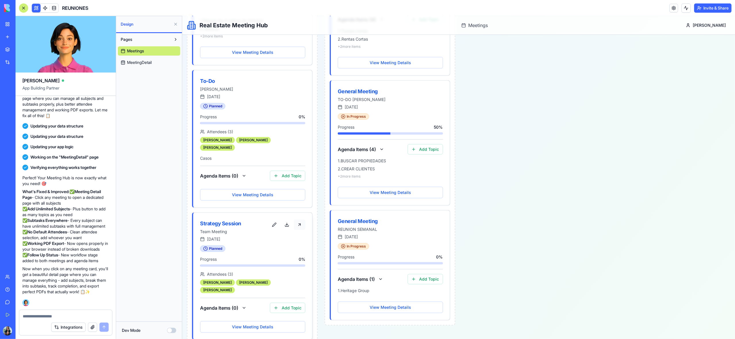
click at [301, 219] on button at bounding box center [299, 224] width 11 height 10
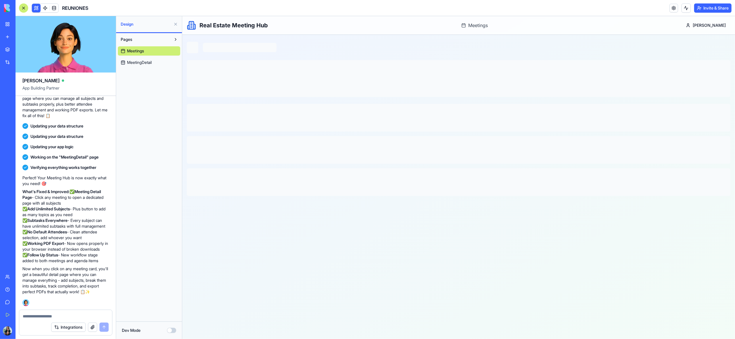
scroll to position [0, 0]
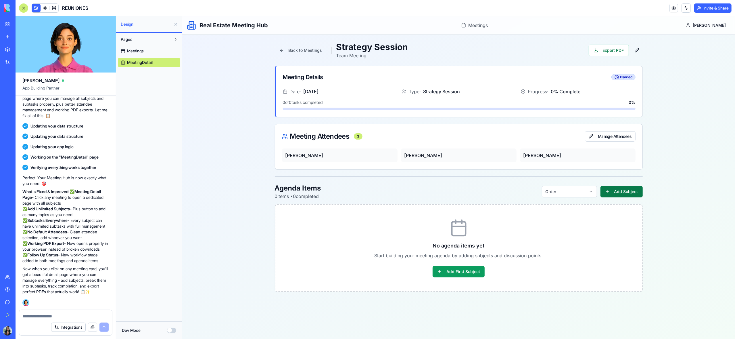
click at [621, 193] on button "Add Subject" at bounding box center [621, 191] width 42 height 11
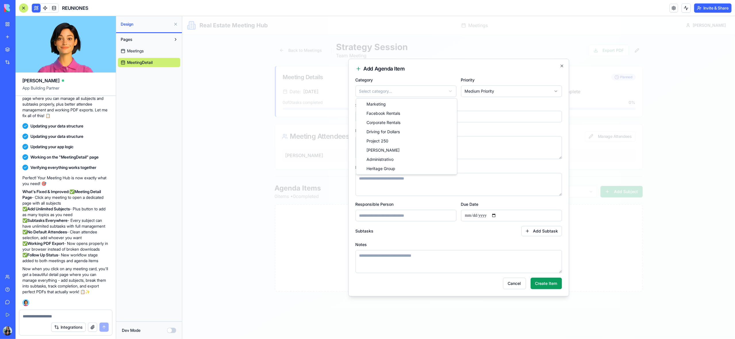
click at [414, 91] on body "**********" at bounding box center [458, 177] width 553 height 323
click at [479, 92] on body "**********" at bounding box center [458, 177] width 553 height 323
click at [419, 121] on input "Subject *" at bounding box center [458, 116] width 206 height 11
click at [421, 116] on input "Subject *" at bounding box center [458, 116] width 206 height 11
type input "**********"
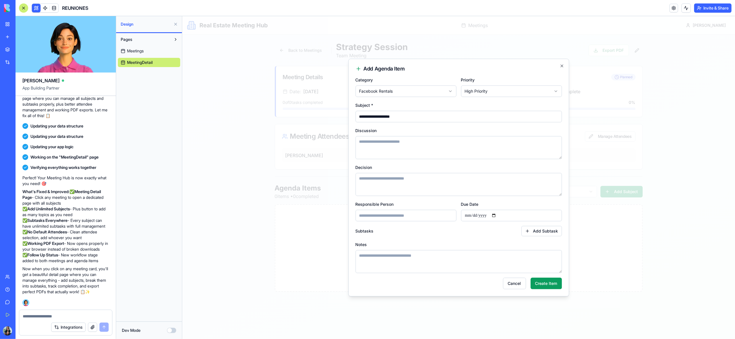
click at [423, 145] on textarea "Discussion" at bounding box center [458, 147] width 206 height 23
type textarea "*"
click at [360, 143] on textarea "**********" at bounding box center [458, 147] width 206 height 23
click at [447, 142] on textarea "**********" at bounding box center [458, 147] width 206 height 23
click at [422, 147] on textarea "**********" at bounding box center [458, 147] width 206 height 23
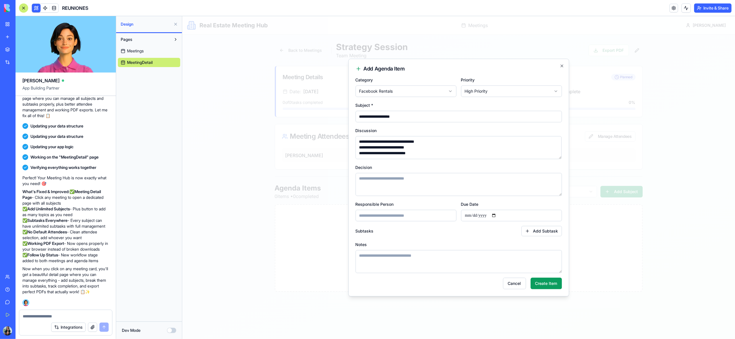
scroll to position [3, 0]
type textarea "**********"
click at [371, 184] on textarea "Decision" at bounding box center [458, 184] width 206 height 23
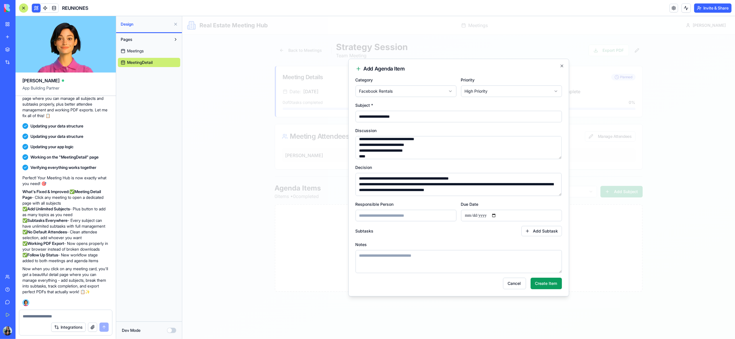
drag, startPoint x: 434, startPoint y: 190, endPoint x: 444, endPoint y: 197, distance: 11.7
click at [435, 190] on textarea "**********" at bounding box center [458, 184] width 206 height 23
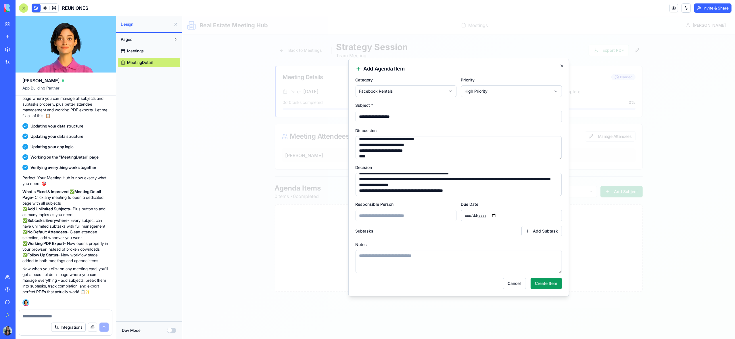
scroll to position [11, 0]
type textarea "**********"
click at [407, 216] on input "Responsible Person" at bounding box center [405, 215] width 101 height 11
type input "*********"
click at [498, 215] on input "Due Date" at bounding box center [511, 215] width 101 height 11
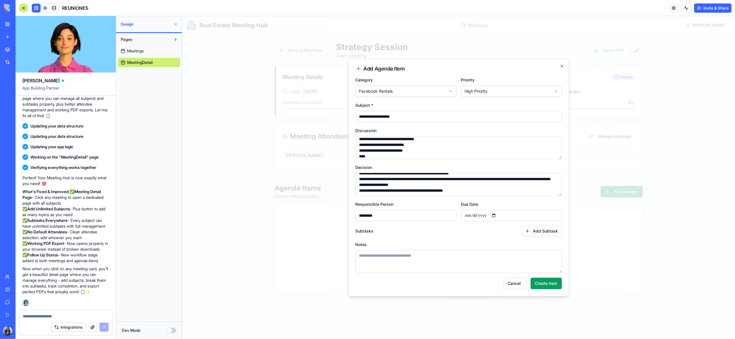
click at [498, 215] on input "**********" at bounding box center [511, 215] width 101 height 11
type input "**********"
click at [546, 285] on button "Create Item" at bounding box center [545, 282] width 31 height 11
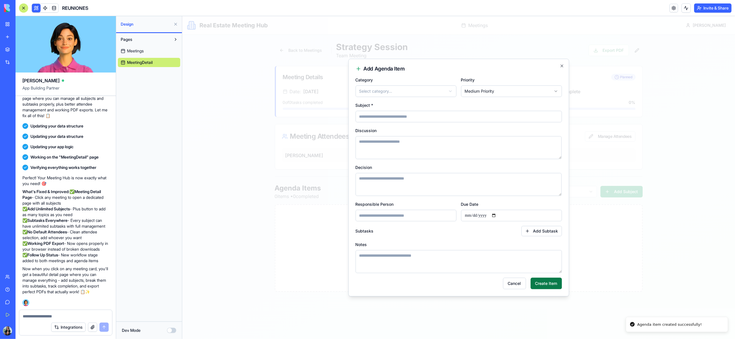
scroll to position [0, 0]
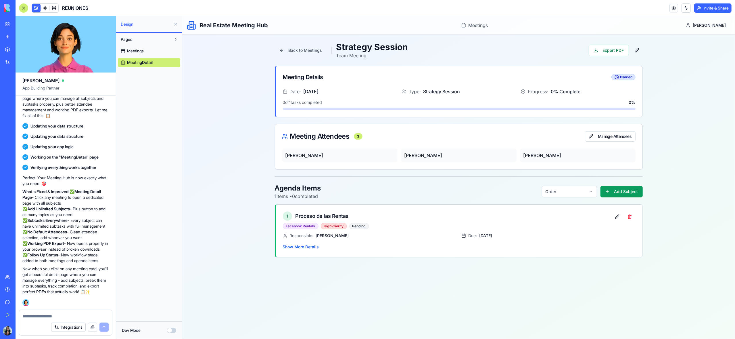
click at [139, 51] on span "Meetings" at bounding box center [135, 51] width 17 height 6
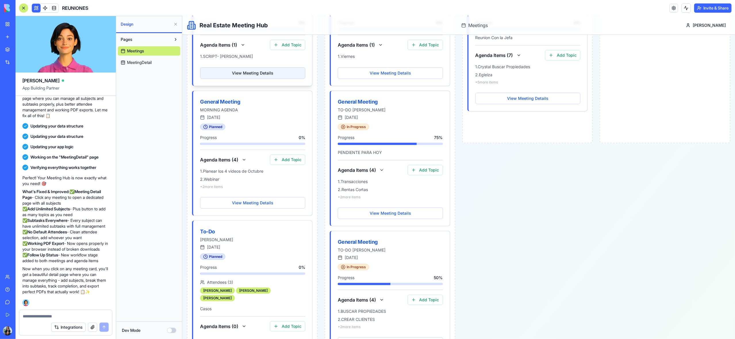
scroll to position [324, 0]
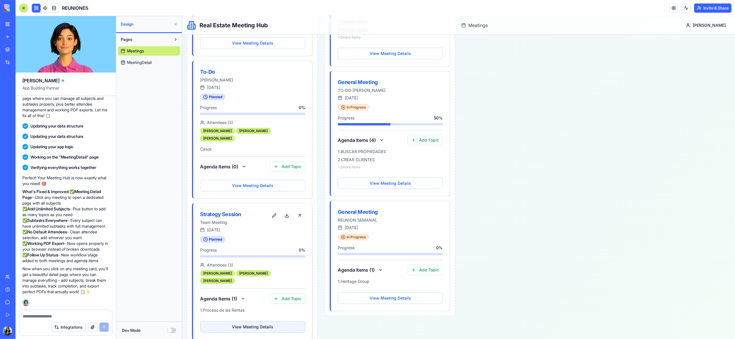
click at [258, 321] on button "View Meeting Details" at bounding box center [252, 326] width 105 height 11
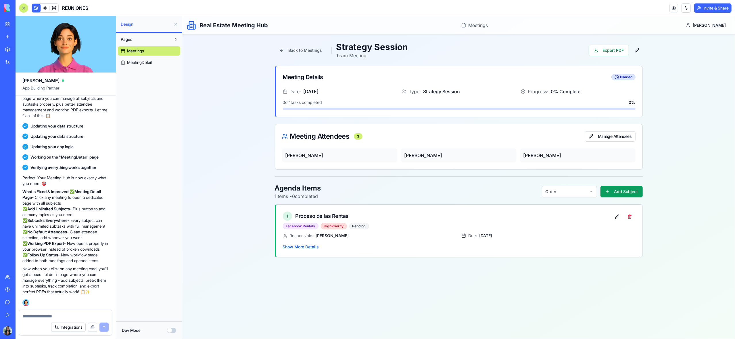
scroll to position [0, 0]
click at [139, 52] on span "Meetings" at bounding box center [135, 51] width 17 height 6
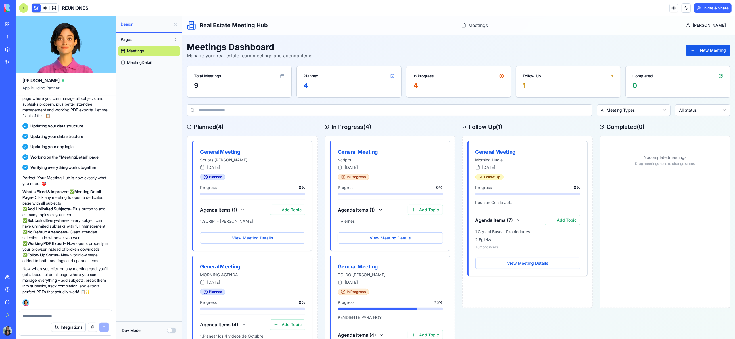
click at [145, 60] on span "MeetingDetail" at bounding box center [139, 63] width 25 height 6
click at [146, 64] on span "MeetingDetail" at bounding box center [139, 63] width 25 height 6
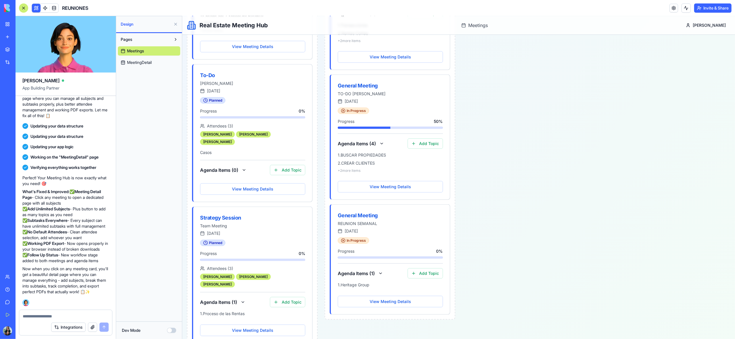
scroll to position [324, 0]
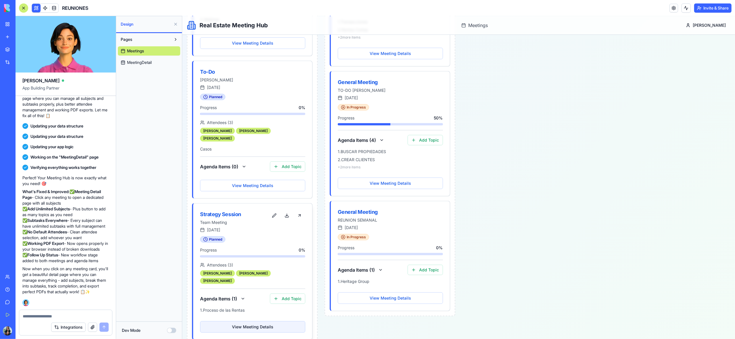
click at [255, 321] on button "View Meeting Details" at bounding box center [252, 326] width 105 height 11
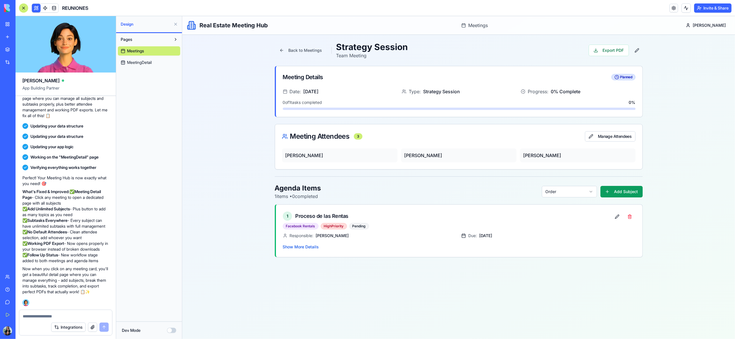
scroll to position [0, 0]
click at [311, 248] on button "Show More Details" at bounding box center [301, 247] width 36 height 6
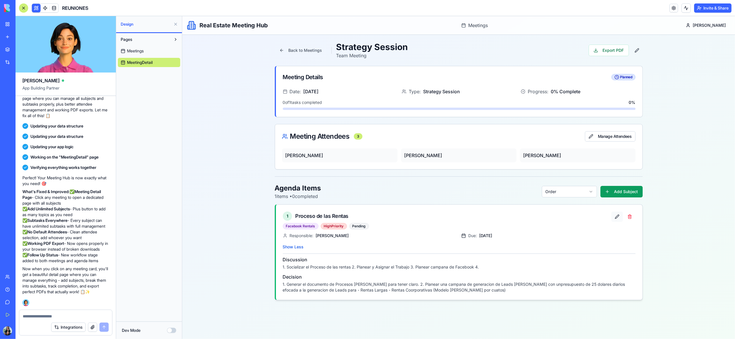
click at [616, 216] on button at bounding box center [616, 216] width 11 height 10
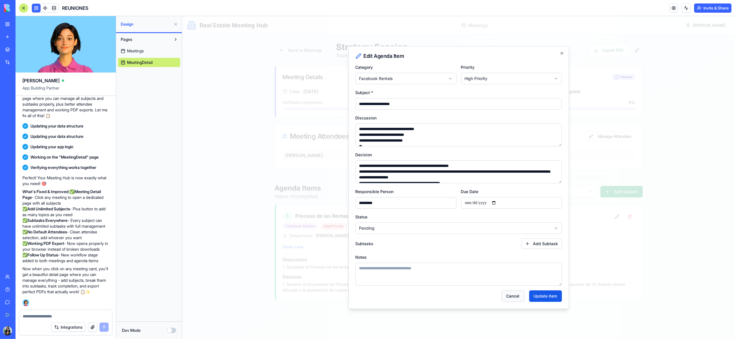
click at [512, 297] on button "Cancel" at bounding box center [512, 295] width 23 height 11
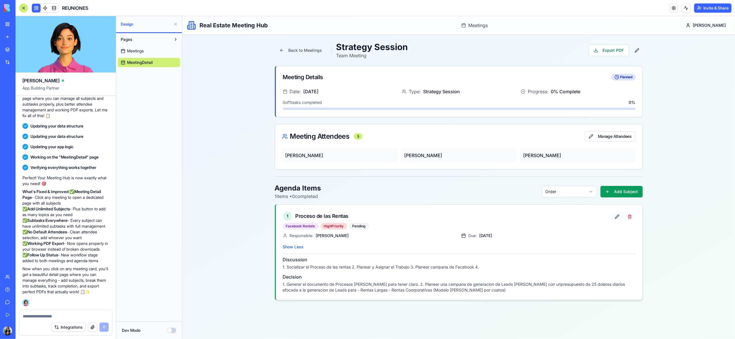
click at [617, 219] on button at bounding box center [616, 216] width 11 height 10
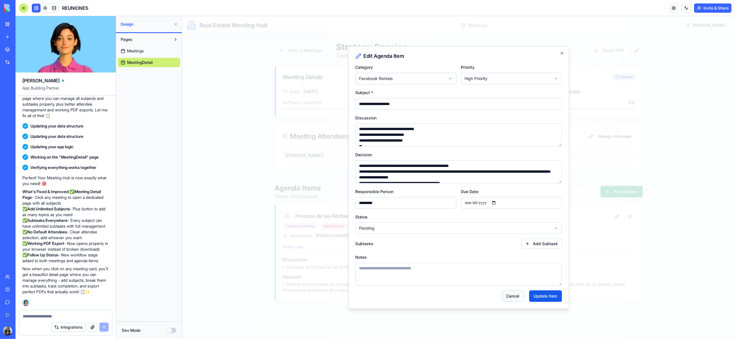
click at [507, 298] on button "Cancel" at bounding box center [512, 295] width 23 height 11
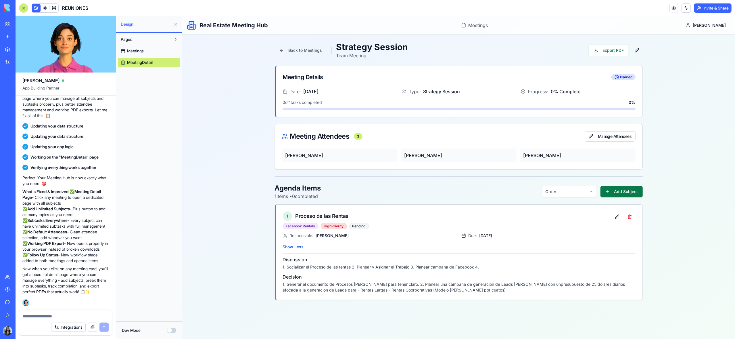
click at [612, 194] on button "Add Subject" at bounding box center [621, 191] width 42 height 11
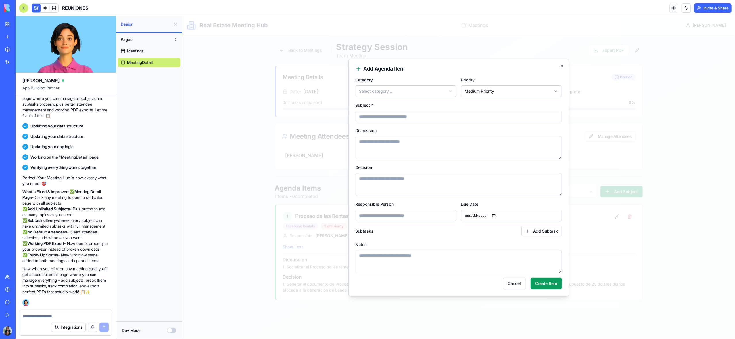
click at [410, 92] on body "**********" at bounding box center [458, 177] width 553 height 323
click at [385, 117] on input "Subject *" at bounding box center [458, 116] width 206 height 11
type input "**********"
click at [409, 147] on textarea "Discussion" at bounding box center [458, 147] width 206 height 23
type textarea "**********"
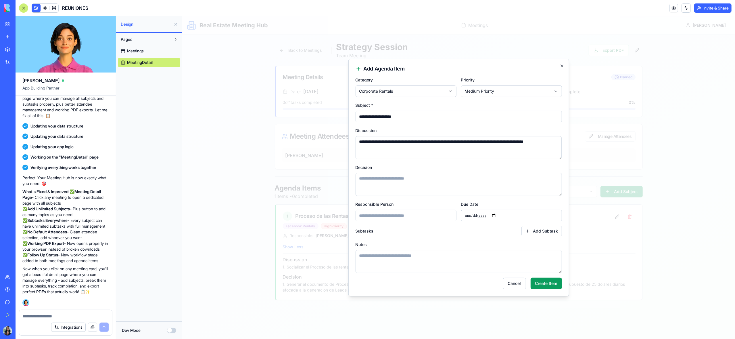
click at [398, 181] on textarea "Decision" at bounding box center [458, 184] width 206 height 23
click at [403, 151] on textarea "**********" at bounding box center [458, 147] width 206 height 23
click at [380, 180] on textarea "Decision" at bounding box center [458, 184] width 206 height 23
type textarea "*"
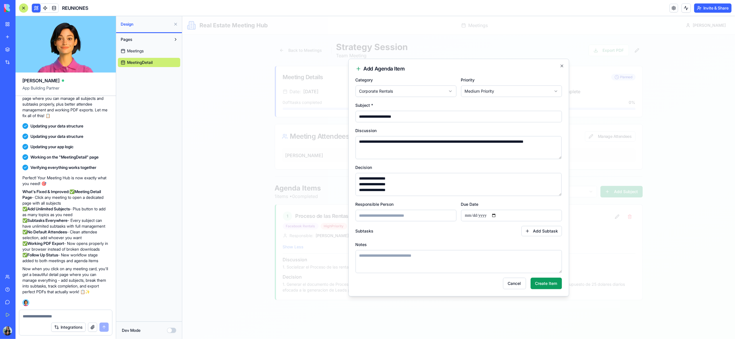
scroll to position [3, 0]
type textarea "**********"
click at [423, 218] on input "Responsible Person" at bounding box center [405, 215] width 101 height 11
type input "*********"
click at [500, 215] on input "Due Date" at bounding box center [511, 215] width 101 height 11
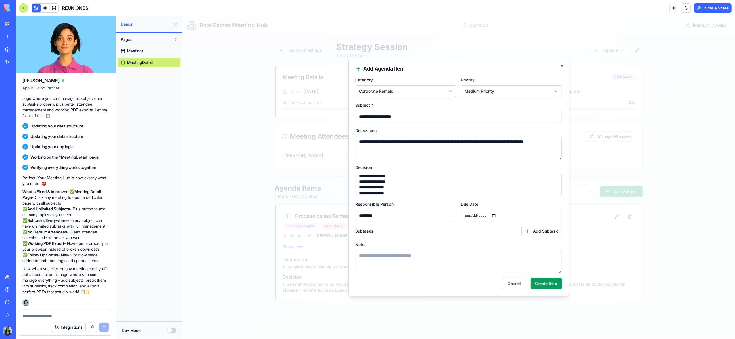
type input "**********"
click at [541, 284] on button "Create Item" at bounding box center [545, 282] width 31 height 11
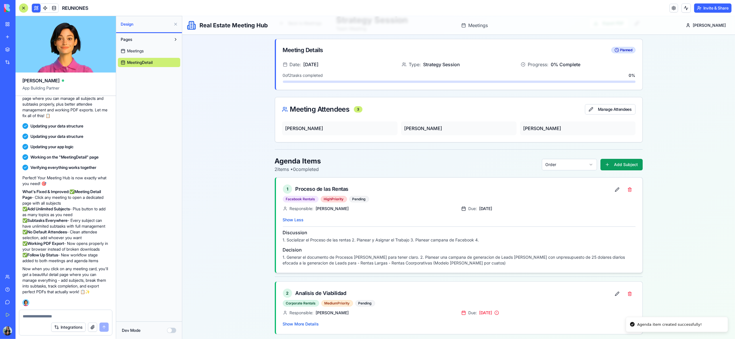
scroll to position [30, 0]
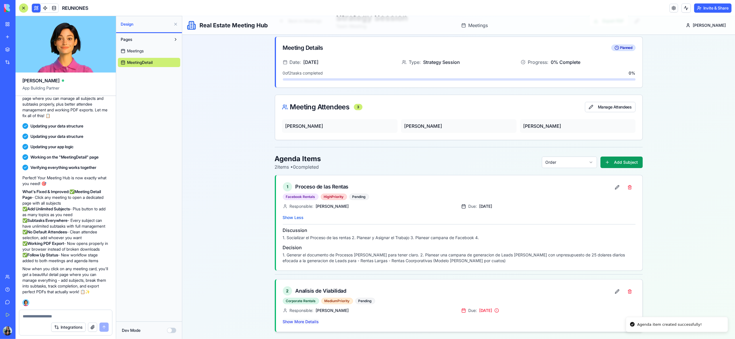
click at [313, 322] on button "Show More Details" at bounding box center [301, 322] width 36 height 6
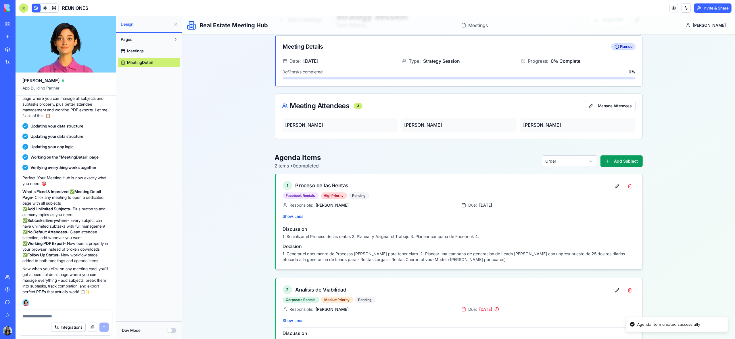
scroll to position [68, 0]
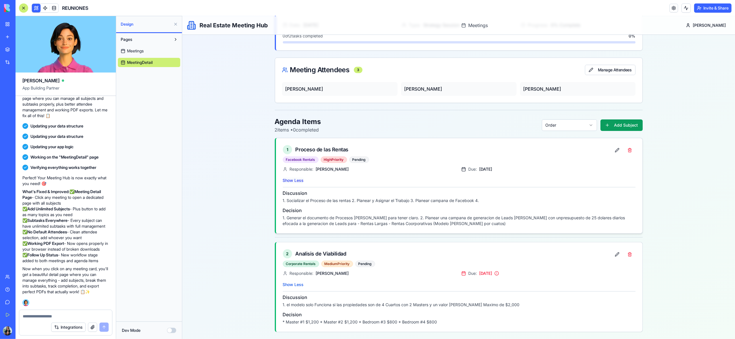
click at [299, 179] on button "Show Less" at bounding box center [293, 180] width 21 height 6
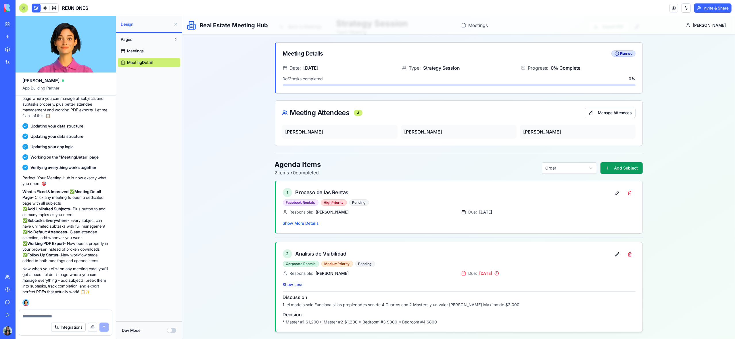
click at [300, 285] on button "Show Less" at bounding box center [293, 284] width 21 height 6
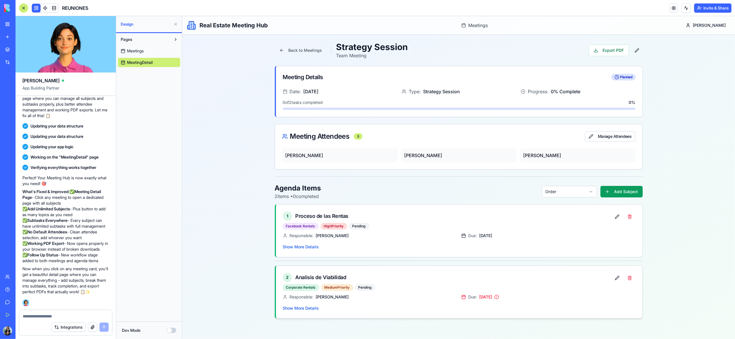
scroll to position [0, 0]
click at [616, 279] on button at bounding box center [616, 278] width 11 height 10
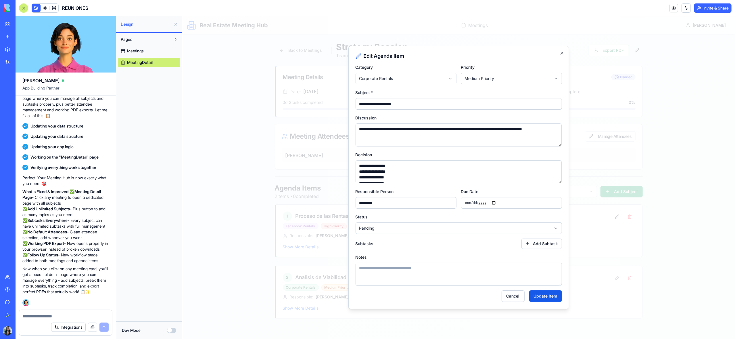
click at [408, 104] on input "**********" at bounding box center [458, 103] width 206 height 11
type input "**********"
click at [545, 297] on button "Update Item" at bounding box center [545, 295] width 33 height 11
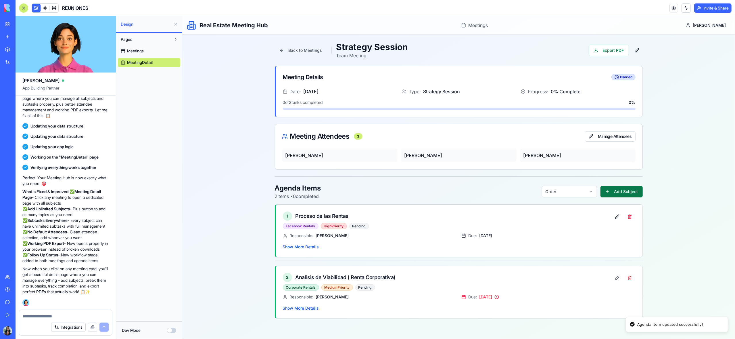
click at [621, 192] on button "Add Subject" at bounding box center [621, 191] width 42 height 11
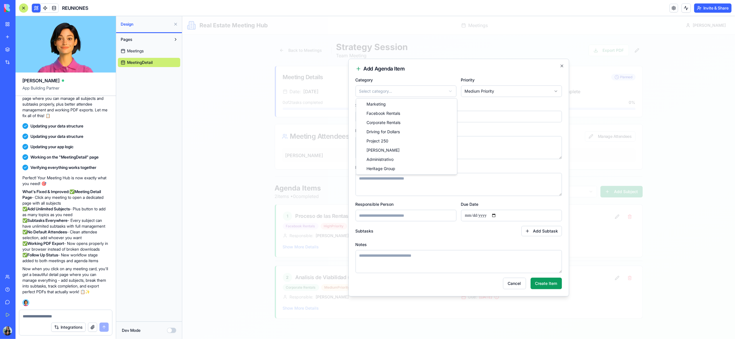
click at [415, 92] on body "**********" at bounding box center [458, 177] width 553 height 323
click at [412, 115] on input "Subject *" at bounding box center [458, 116] width 206 height 11
type input "**********"
click at [411, 147] on textarea "Discussion" at bounding box center [458, 147] width 206 height 23
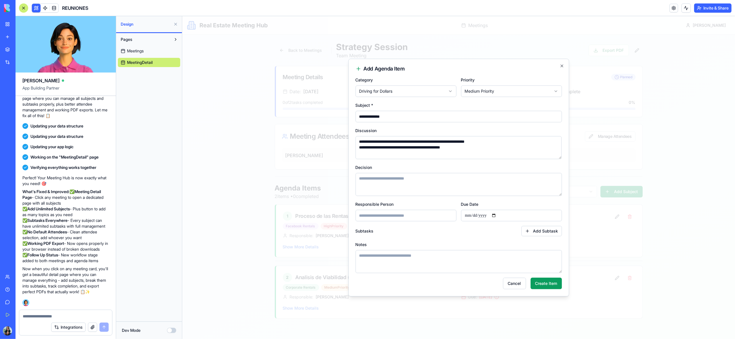
type textarea "**********"
click at [397, 183] on textarea "Decision" at bounding box center [458, 184] width 206 height 23
type textarea "**********"
click at [400, 218] on input "Responsible Person" at bounding box center [405, 215] width 101 height 11
type input "*********"
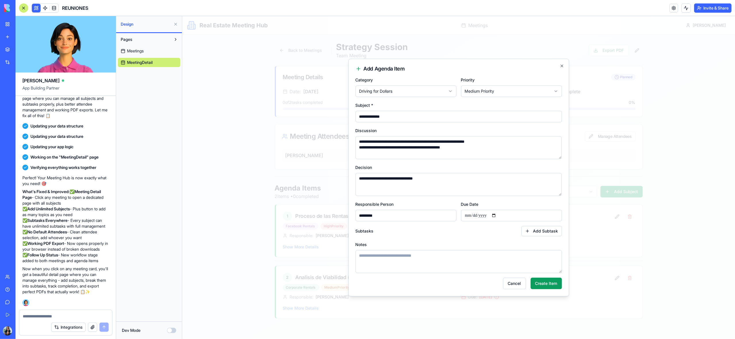
drag, startPoint x: 489, startPoint y: 214, endPoint x: 499, endPoint y: 215, distance: 10.1
click at [490, 214] on input "Due Date" at bounding box center [511, 215] width 101 height 11
click at [498, 214] on input "Due Date" at bounding box center [511, 215] width 101 height 11
click at [499, 214] on input "**********" at bounding box center [511, 215] width 101 height 11
type input "**********"
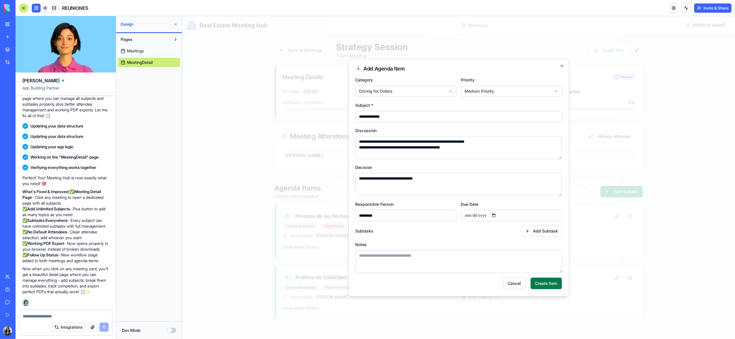
click at [545, 284] on button "Create Item" at bounding box center [545, 282] width 31 height 11
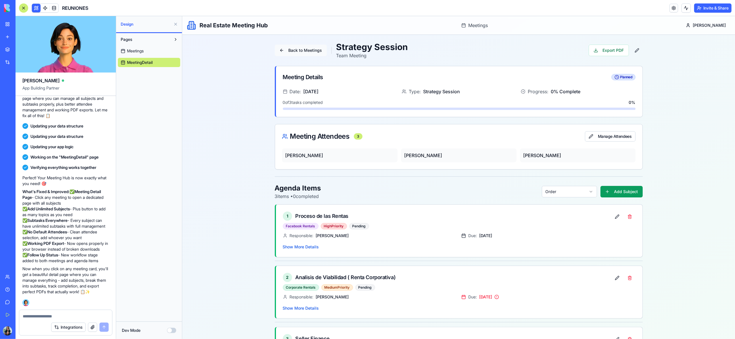
click at [297, 50] on button "Back to Meetings" at bounding box center [301, 50] width 52 height 11
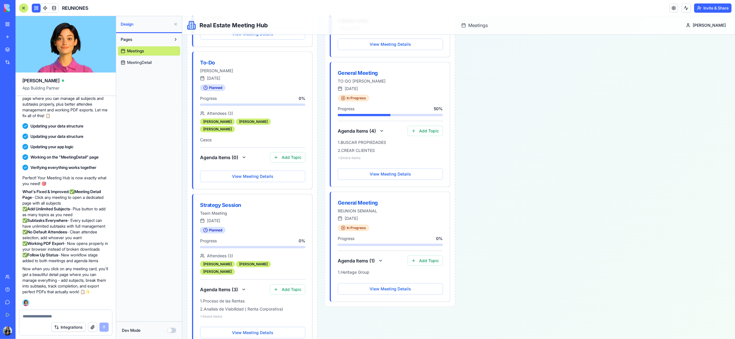
scroll to position [339, 0]
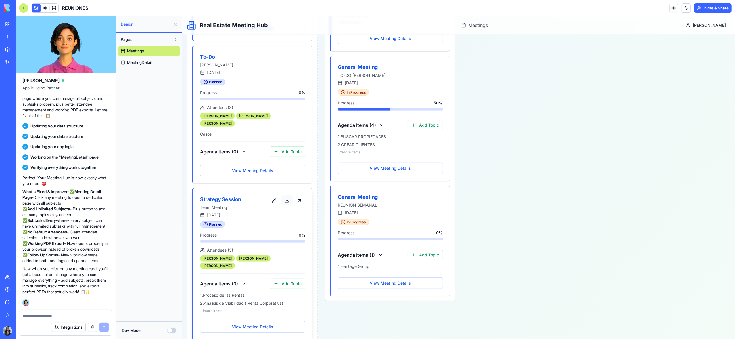
click at [287, 195] on button at bounding box center [286, 200] width 11 height 10
click at [23, 6] on div at bounding box center [23, 7] width 9 height 9
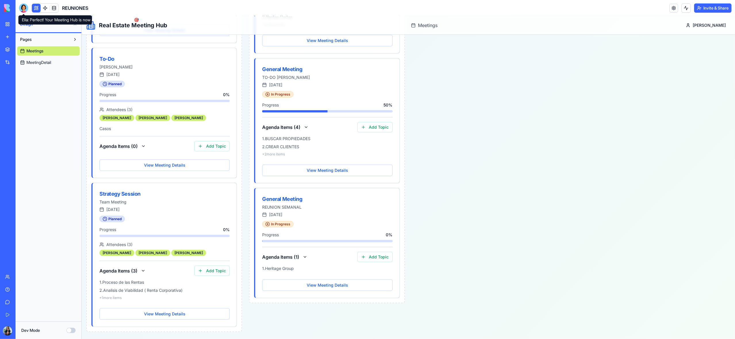
click at [23, 8] on div at bounding box center [23, 7] width 9 height 9
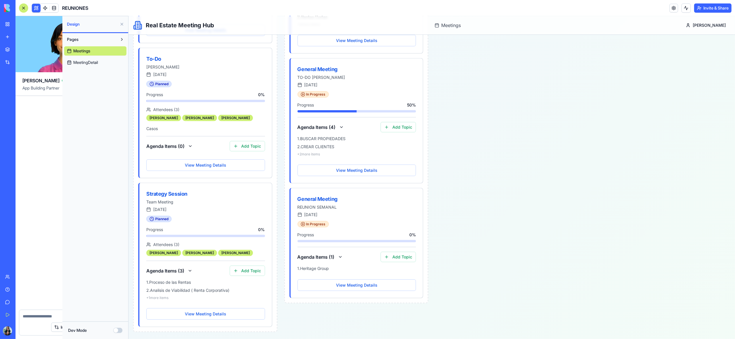
scroll to position [1448, 0]
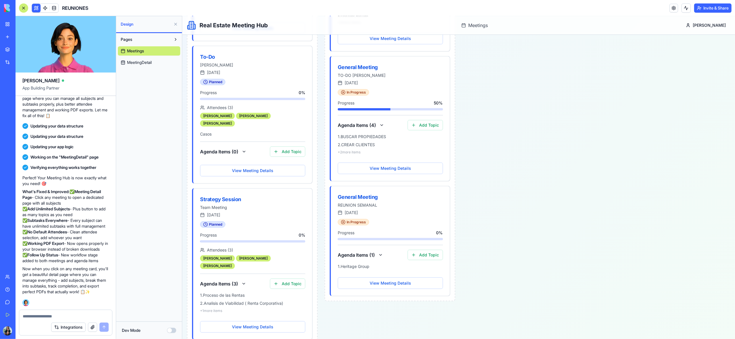
click at [21, 277] on div "Team" at bounding box center [17, 277] width 7 height 6
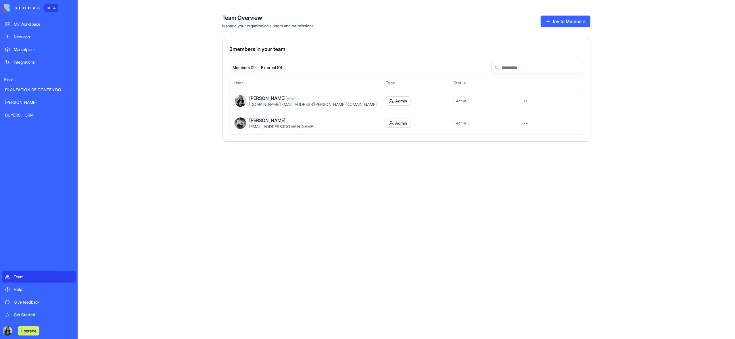
click at [559, 20] on button "Invite Members" at bounding box center [566, 21] width 50 height 11
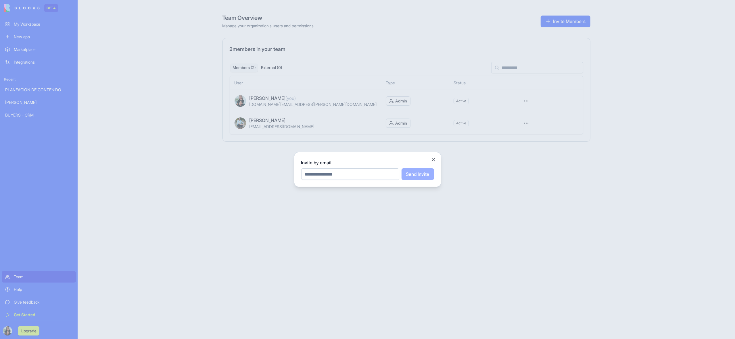
click at [369, 174] on input "email" at bounding box center [350, 173] width 98 height 11
click at [311, 176] on input "**********" at bounding box center [350, 173] width 98 height 11
click at [321, 174] on input "**********" at bounding box center [350, 173] width 98 height 11
type input "**********"
click at [409, 176] on button "Send Invite" at bounding box center [418, 173] width 32 height 11
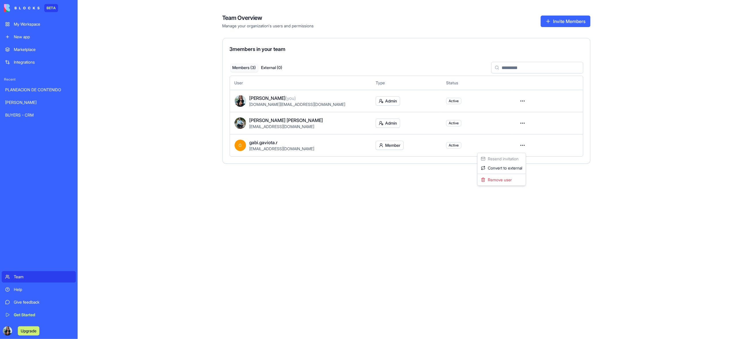
click at [524, 145] on html "BETA My Workspace New app Marketplace Integrations Recent PLANEACION DE CONTENI…" at bounding box center [367, 169] width 735 height 339
click at [518, 168] on div "Convert to external" at bounding box center [502, 167] width 46 height 9
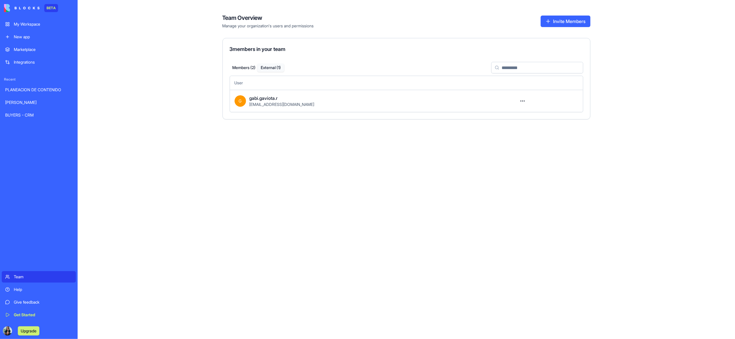
click at [275, 69] on button "External ( 1 )" at bounding box center [270, 68] width 27 height 8
click at [429, 101] on div "gabi.gaviota.r" at bounding box center [379, 98] width 258 height 7
click at [522, 102] on html "BETA My Workspace New app Marketplace Integrations Recent PLANEACION DE CONTENI…" at bounding box center [367, 169] width 735 height 339
click at [525, 102] on html "BETA My Workspace New app Marketplace Integrations Recent PLANEACION DE CONTENI…" at bounding box center [367, 169] width 735 height 339
click at [192, 51] on div "Team Overview Manage your organization's users and permissions Invite Members 3…" at bounding box center [406, 169] width 657 height 339
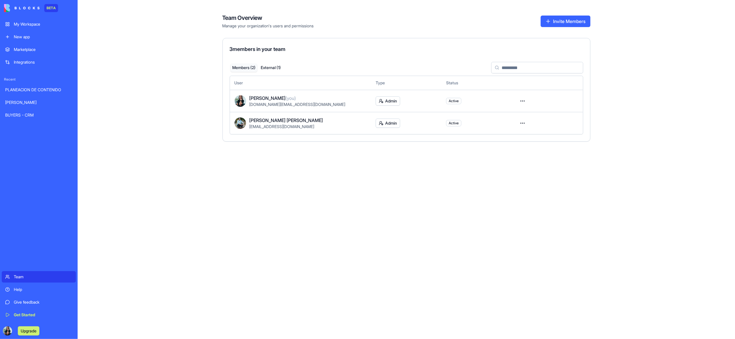
click at [24, 24] on div "My Workspace" at bounding box center [43, 24] width 59 height 6
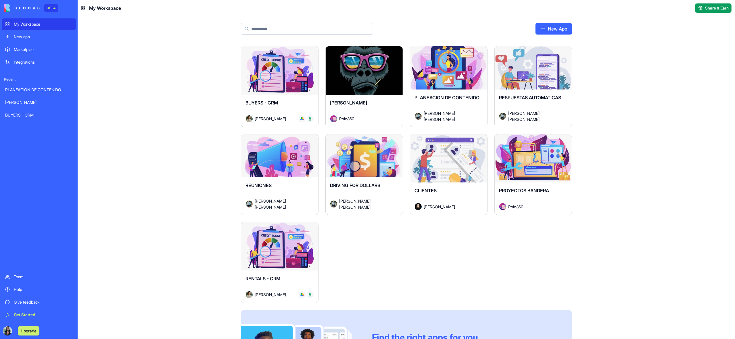
click at [298, 178] on div "Launch" at bounding box center [279, 158] width 77 height 48
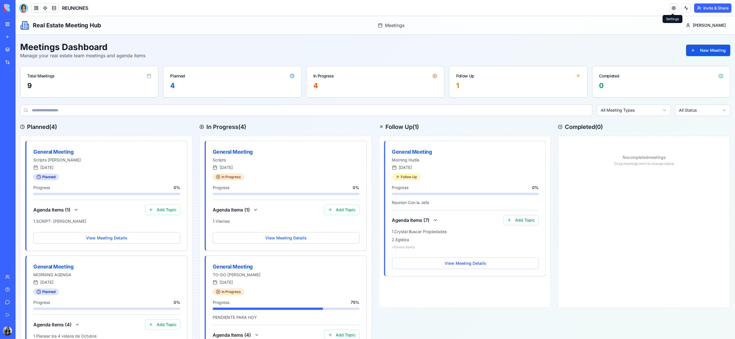
click at [671, 8] on link at bounding box center [674, 8] width 9 height 9
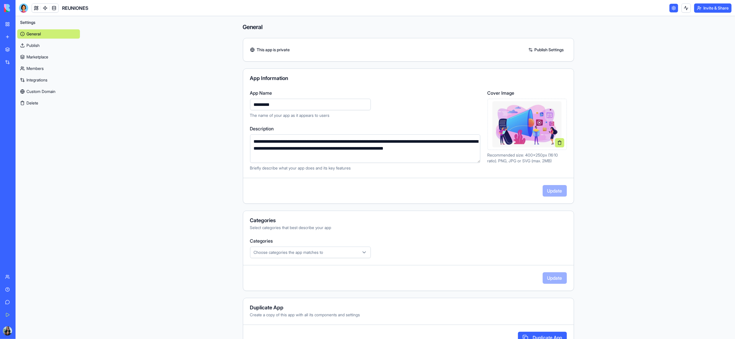
click at [41, 67] on link "Members" at bounding box center [48, 68] width 63 height 9
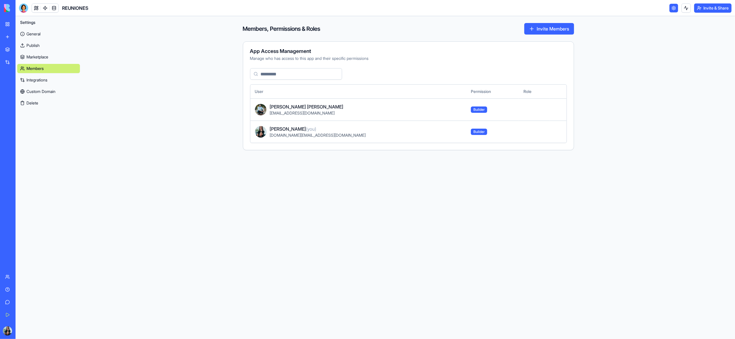
click at [544, 30] on button "Invite Members" at bounding box center [549, 28] width 50 height 11
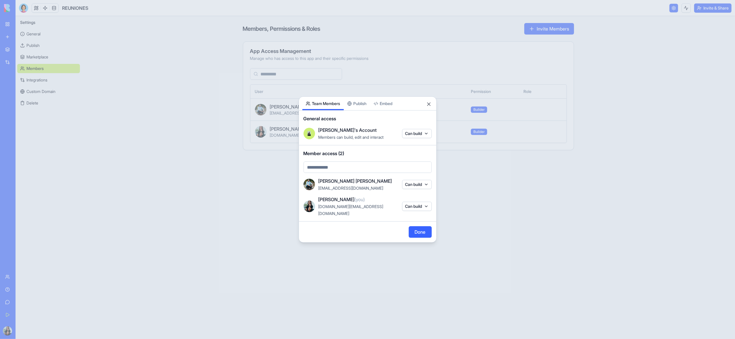
click at [362, 106] on button "Publish" at bounding box center [357, 104] width 26 height 14
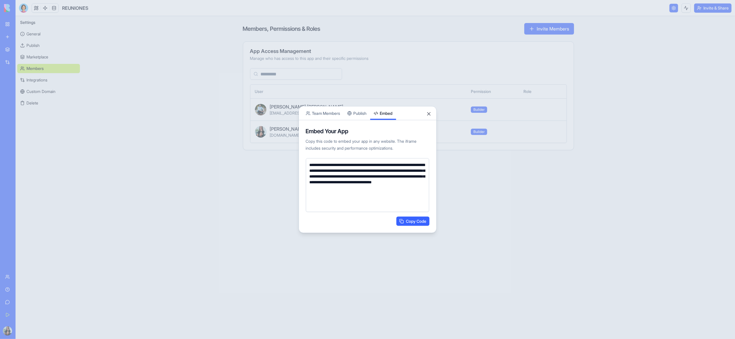
click at [390, 101] on body "**********" at bounding box center [367, 169] width 735 height 339
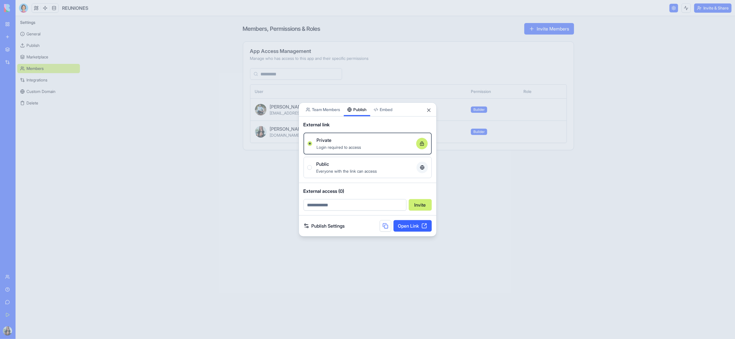
click at [362, 114] on div "Share App Team Members Publish Embed External link Private Login required to ac…" at bounding box center [368, 169] width 138 height 134
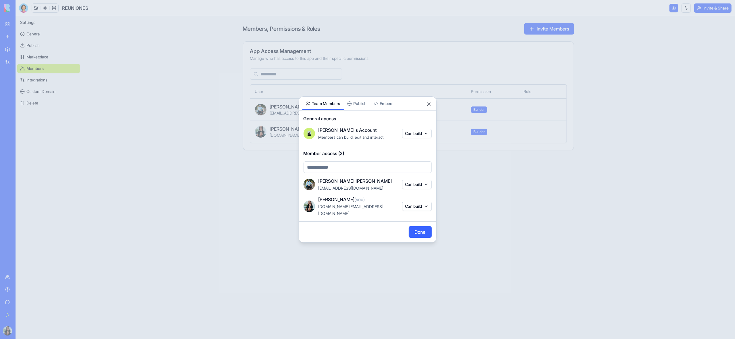
click at [327, 99] on body "BETA My Workspace New app Marketplace Integrations Recent PLANEACION DE CONTENI…" at bounding box center [367, 169] width 735 height 339
click at [350, 173] on body "BETA My Workspace New app Marketplace Integrations Recent PLANEACION DE CONTENI…" at bounding box center [367, 169] width 735 height 339
type input "**********"
click at [370, 185] on span "[EMAIL_ADDRESS][DOMAIN_NAME]" at bounding box center [359, 182] width 76 height 7
click at [427, 188] on button "Can build" at bounding box center [417, 184] width 30 height 9
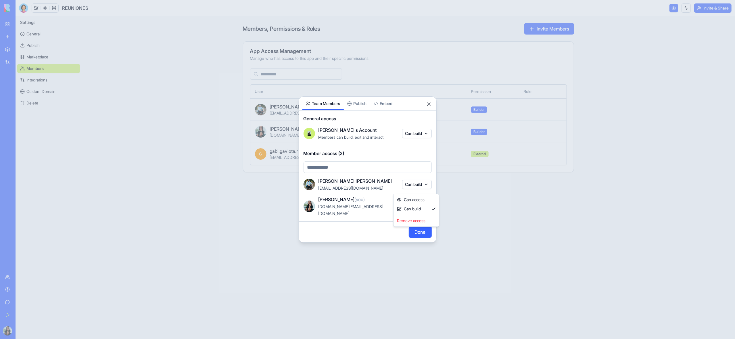
click at [425, 137] on div at bounding box center [367, 169] width 735 height 339
click at [425, 137] on body "BETA My Workspace New app Marketplace Integrations Recent PLANEACION DE CONTENI…" at bounding box center [367, 169] width 735 height 339
click at [375, 124] on div at bounding box center [367, 169] width 735 height 339
click at [420, 230] on button "Done" at bounding box center [420, 231] width 23 height 11
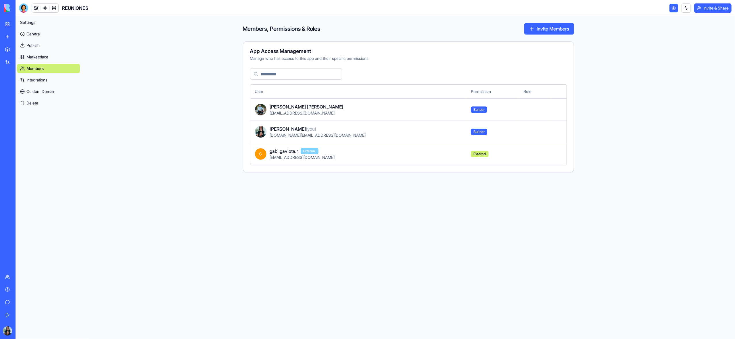
click at [374, 154] on div "gabi.gaviota.r External" at bounding box center [366, 150] width 192 height 7
click at [469, 155] on td "External" at bounding box center [492, 154] width 53 height 22
click at [37, 33] on link "General" at bounding box center [48, 33] width 63 height 9
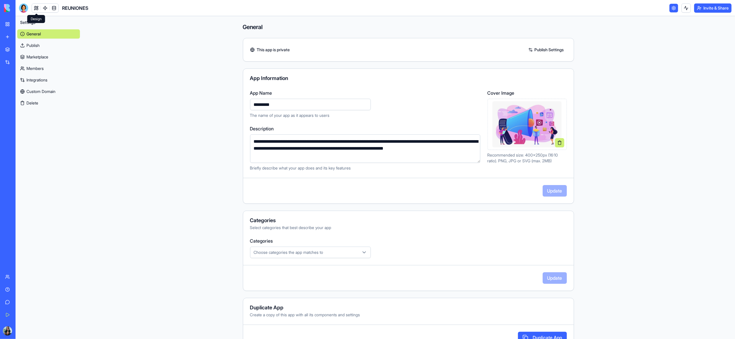
click at [37, 8] on link at bounding box center [36, 8] width 9 height 9
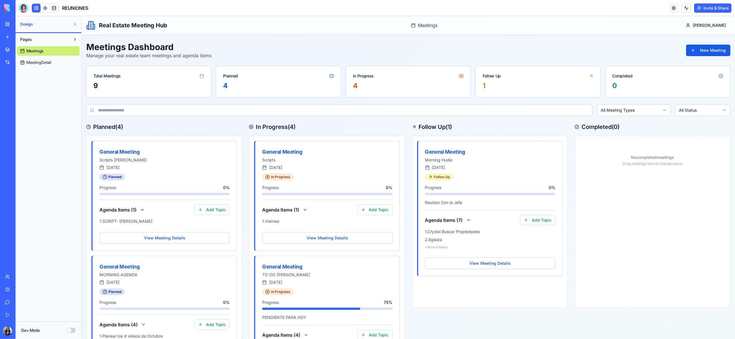
click at [8, 23] on link "My Workspace" at bounding box center [13, 23] width 23 height 11
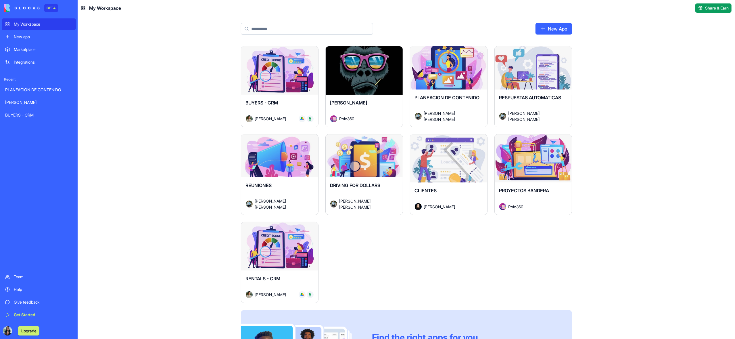
click at [280, 182] on div "REUNIONES [PERSON_NAME] [PERSON_NAME]" at bounding box center [279, 195] width 77 height 37
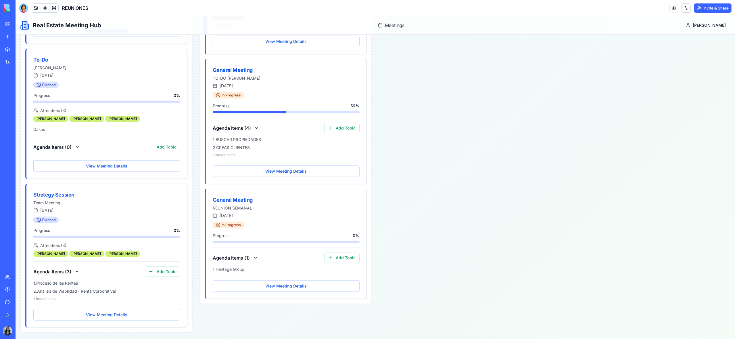
scroll to position [339, 0]
